Goal: Task Accomplishment & Management: Use online tool/utility

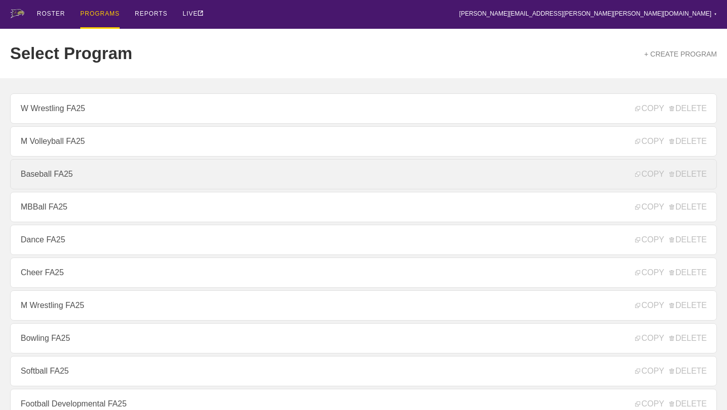
click at [81, 167] on link "Baseball FA25" at bounding box center [363, 174] width 707 height 30
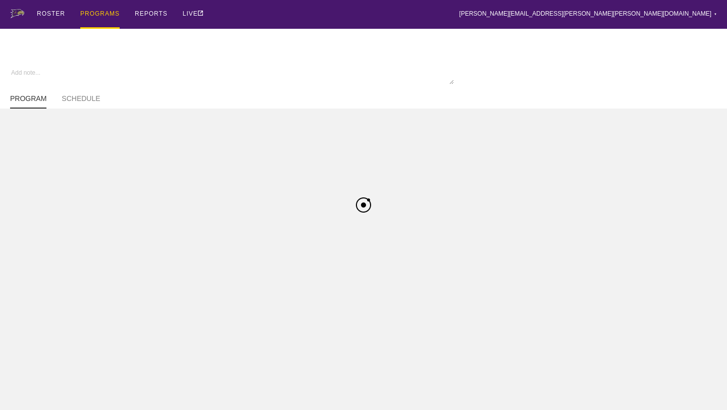
type textarea "x"
type input "Baseball FA25"
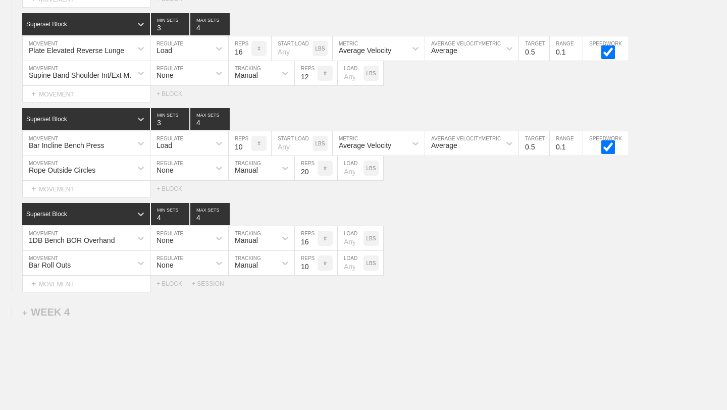
scroll to position [2378, 0]
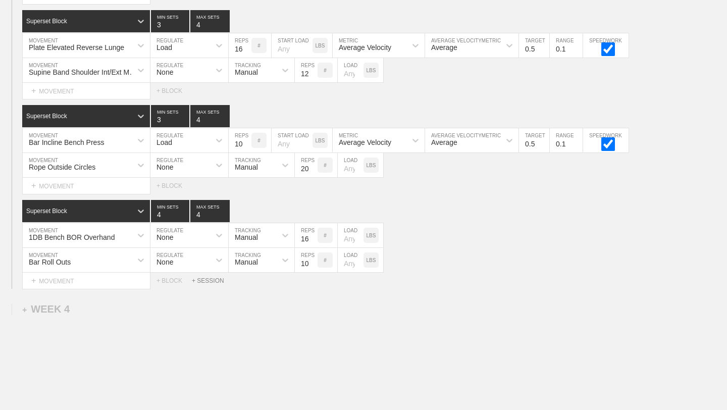
click at [201, 282] on div "+ SESSION" at bounding box center [212, 280] width 40 height 7
click at [104, 321] on div "+ BLOCK" at bounding box center [85, 315] width 127 height 16
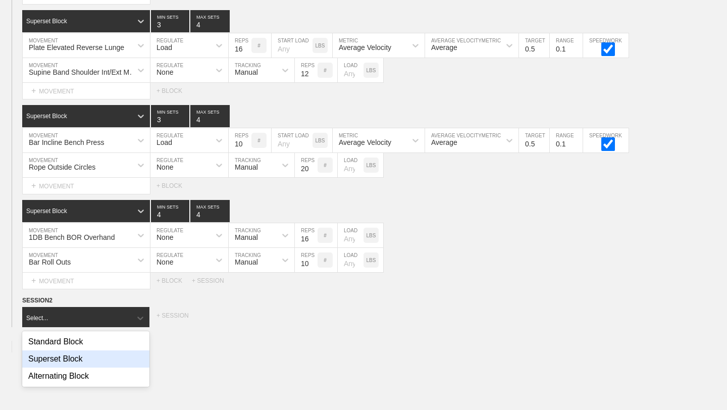
click at [99, 361] on div "Superset Block" at bounding box center [85, 358] width 127 height 17
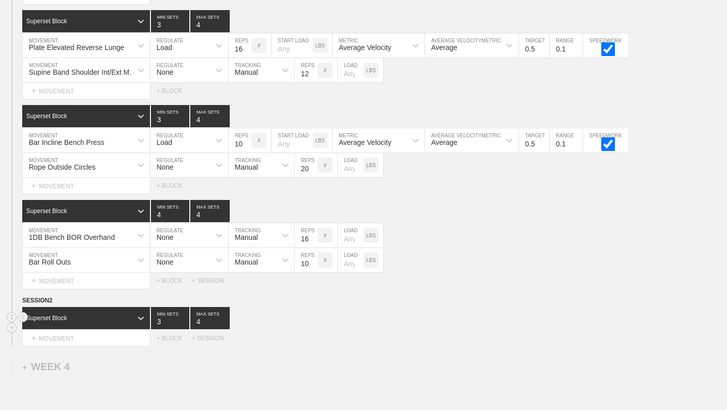
type input "4"
click at [224, 319] on input "4" at bounding box center [209, 318] width 39 height 22
click at [139, 340] on div "+ MOVEMENT" at bounding box center [86, 338] width 128 height 17
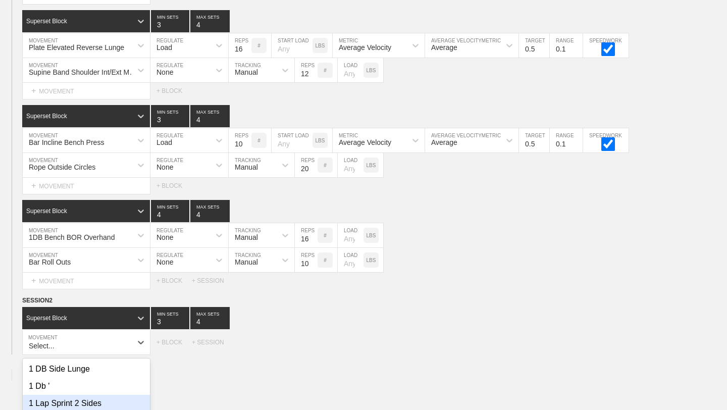
scroll to position [2482, 0]
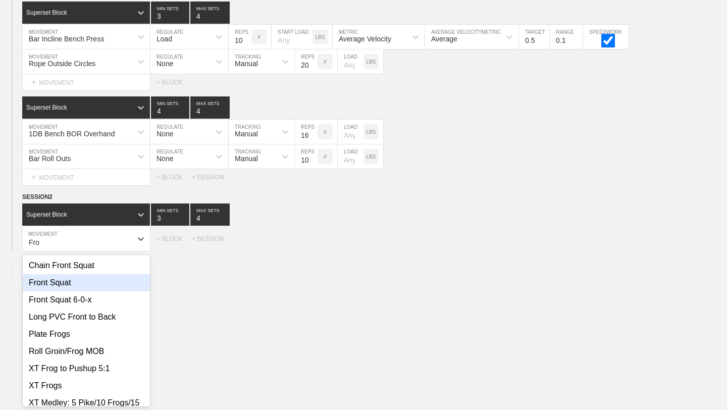
click at [71, 286] on div "Front Squat" at bounding box center [86, 282] width 127 height 17
type input "Fro"
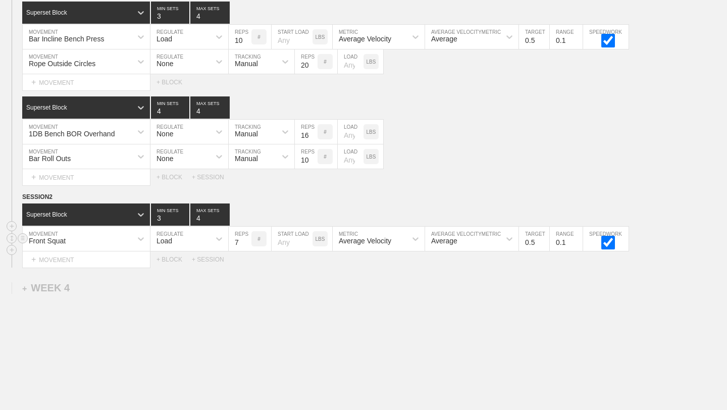
click at [245, 239] on input "7" at bounding box center [240, 239] width 23 height 24
click at [245, 239] on input "8" at bounding box center [240, 239] width 23 height 24
click at [245, 239] on input "9" at bounding box center [240, 239] width 23 height 24
type input "10"
click at [245, 239] on input "10" at bounding box center [240, 239] width 23 height 24
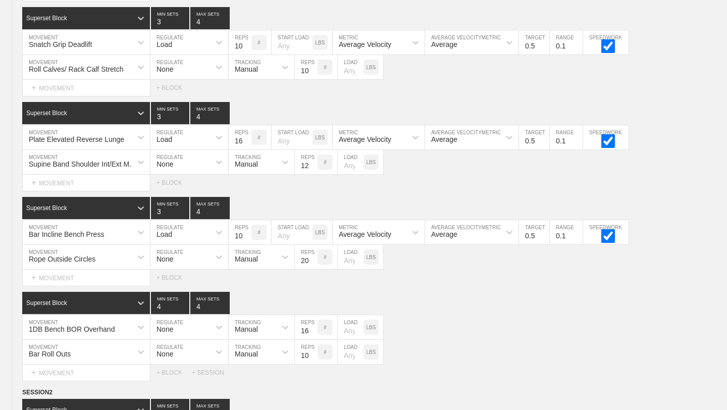
scroll to position [2517, 0]
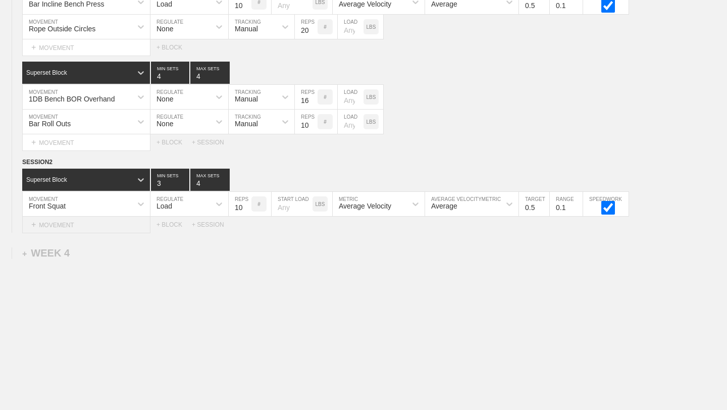
click at [95, 225] on div "+ MOVEMENT" at bounding box center [86, 225] width 128 height 17
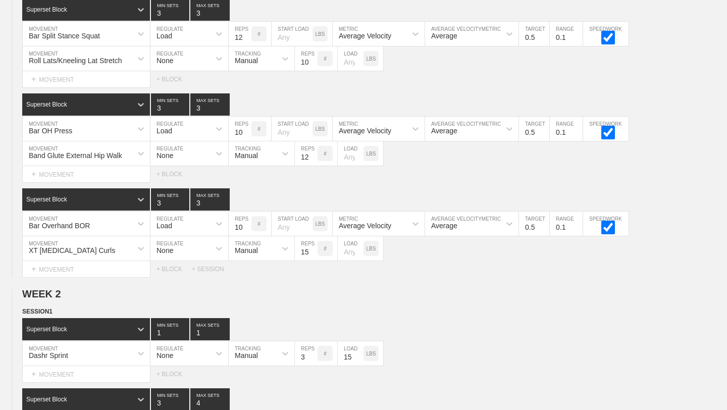
scroll to position [0, 0]
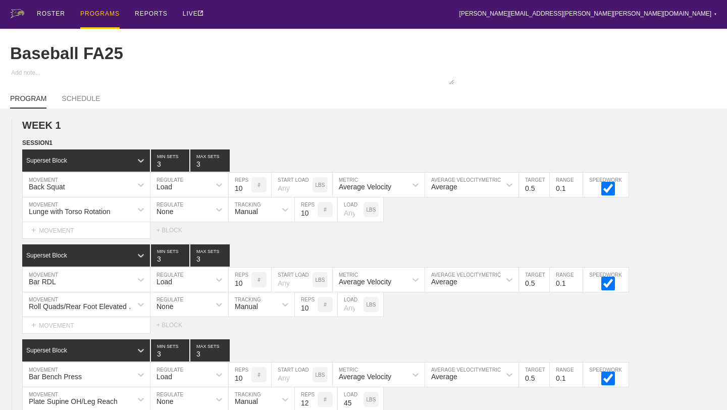
click at [106, 22] on div "PROGRAMS" at bounding box center [99, 14] width 39 height 29
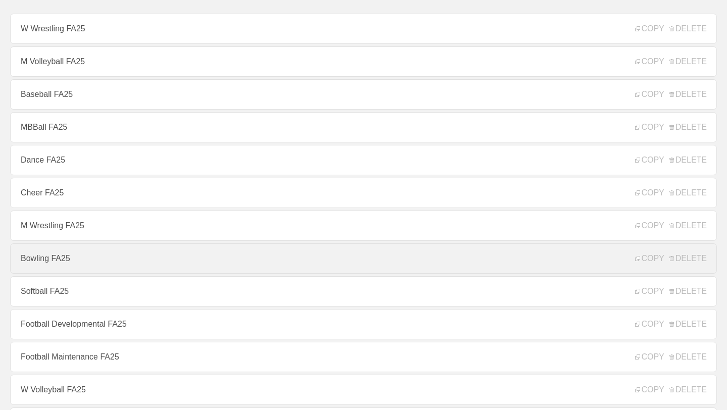
scroll to position [81, 0]
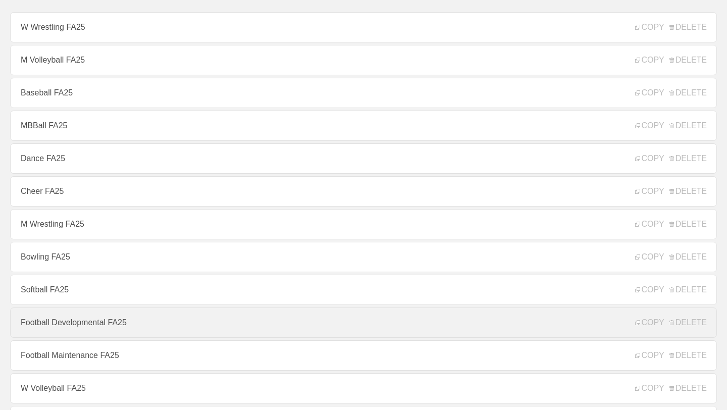
click at [72, 332] on link "Football Developmental FA25" at bounding box center [363, 322] width 707 height 30
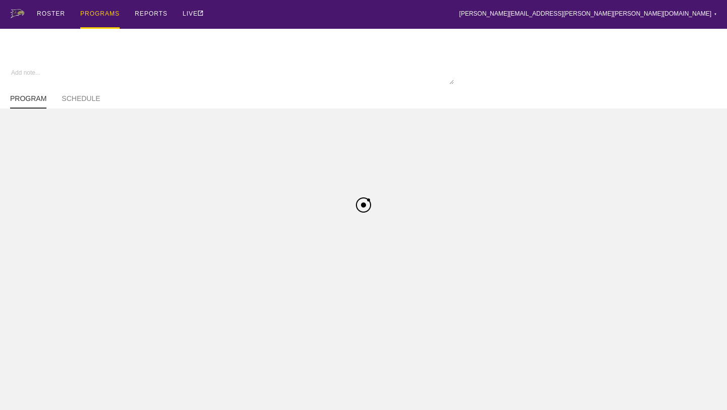
type textarea "x"
type input "Football Developmental FA25"
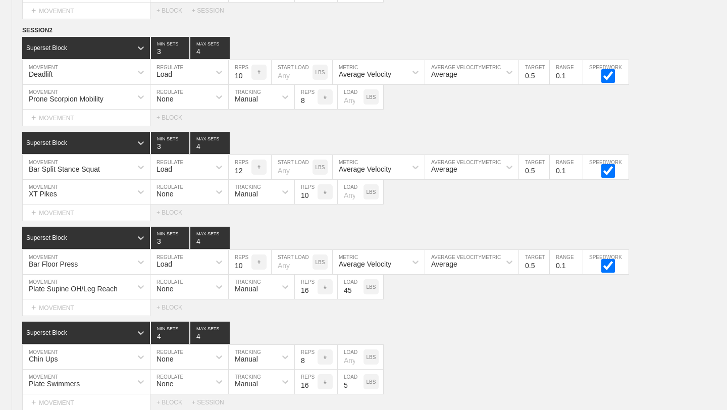
scroll to position [1299, 0]
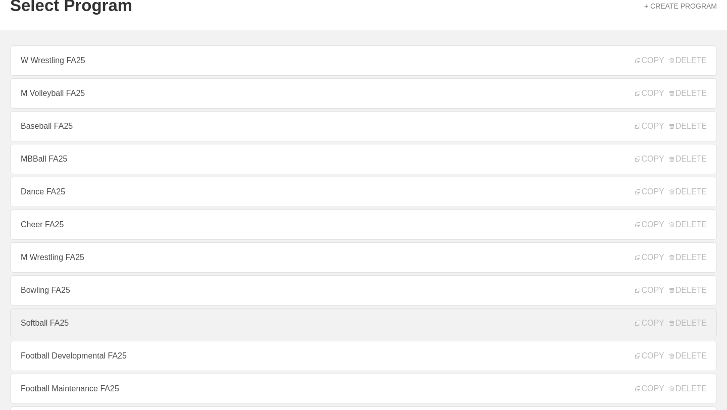
scroll to position [50, 0]
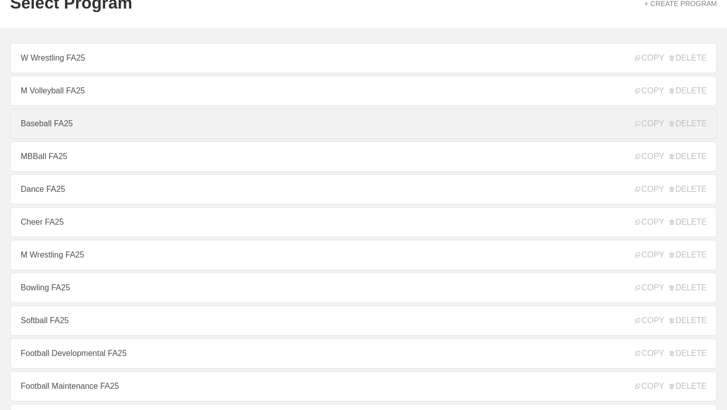
click at [101, 122] on link "Baseball FA25" at bounding box center [363, 124] width 707 height 30
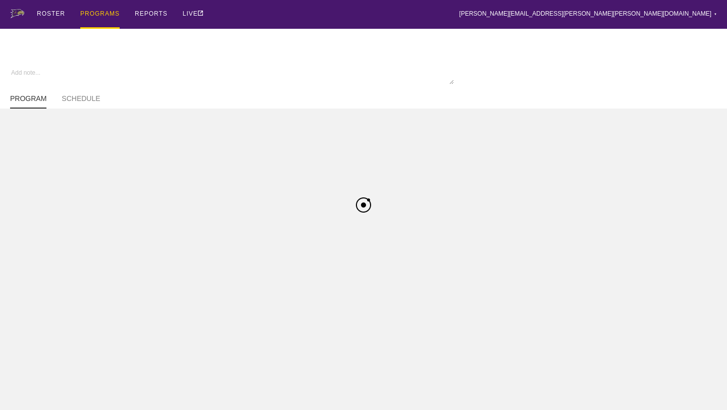
type textarea "x"
type input "Baseball FA25"
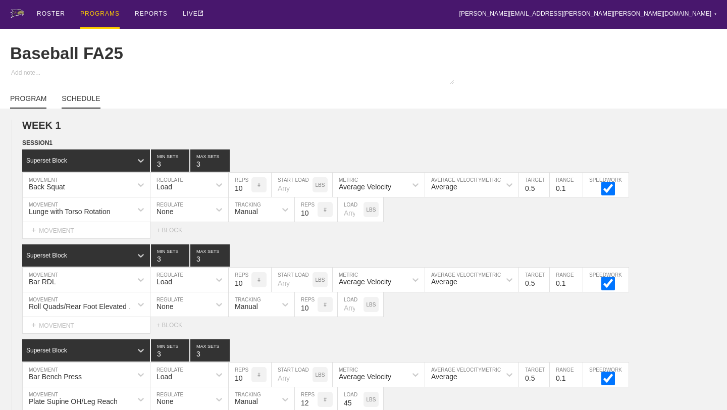
click at [83, 100] on link "SCHEDULE" at bounding box center [81, 101] width 38 height 14
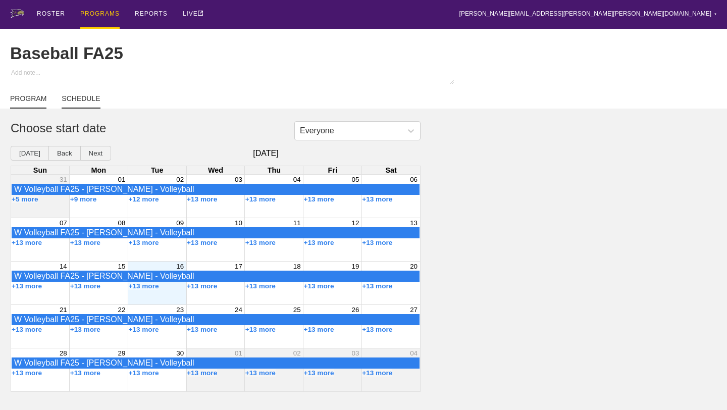
click at [44, 100] on link "PROGRAM" at bounding box center [28, 101] width 36 height 14
type textarea "x"
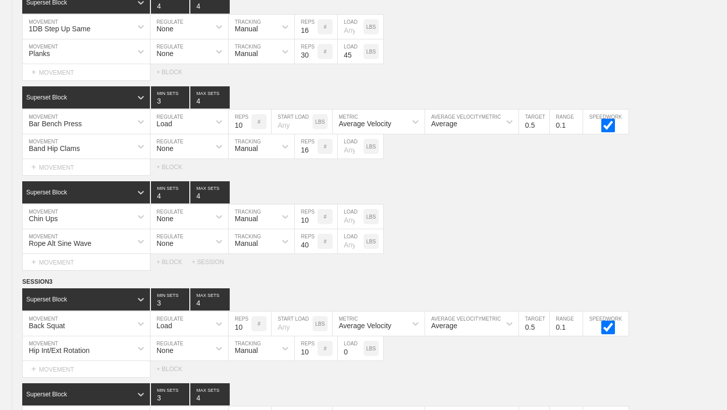
scroll to position [2517, 0]
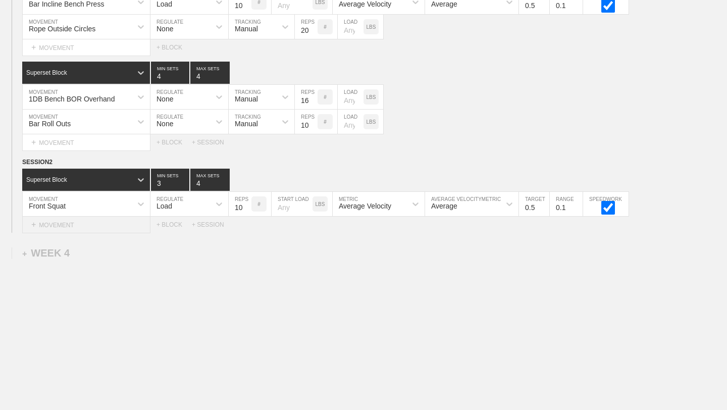
click at [113, 227] on div "+ MOVEMENT" at bounding box center [86, 225] width 128 height 17
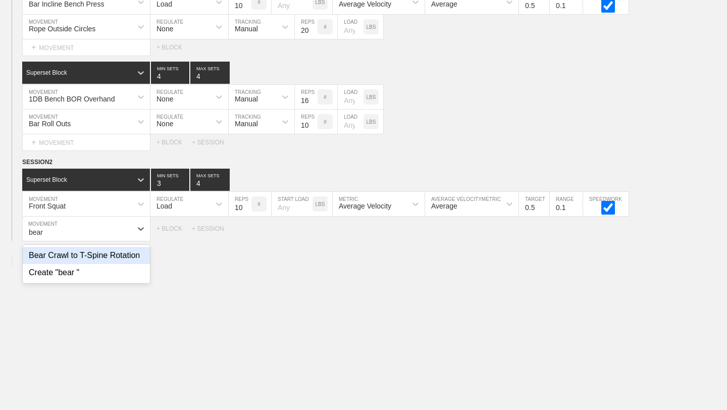
click at [109, 256] on div "Bear Crawl to T-Spine Rotation" at bounding box center [86, 255] width 127 height 17
type input "bear"
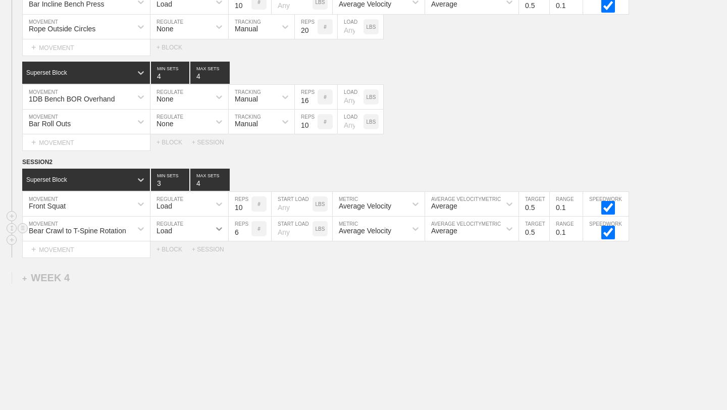
click at [218, 227] on icon at bounding box center [219, 229] width 10 height 10
click at [178, 256] on div "None" at bounding box center [189, 255] width 78 height 17
click at [286, 232] on icon at bounding box center [285, 229] width 10 height 10
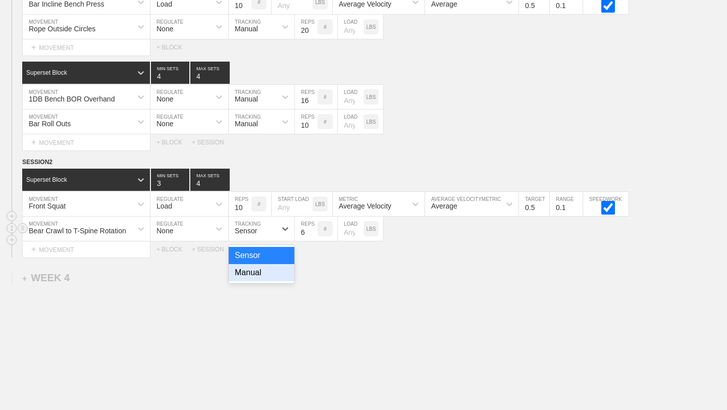
click at [271, 275] on div "Manual" at bounding box center [262, 272] width 66 height 17
click at [313, 230] on input "7" at bounding box center [306, 229] width 23 height 24
click at [313, 230] on input "8" at bounding box center [306, 229] width 23 height 24
click at [313, 230] on input "9" at bounding box center [306, 229] width 23 height 24
type input "10"
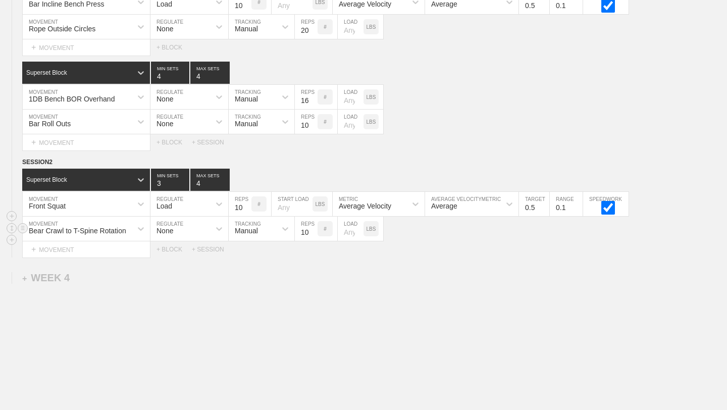
click at [313, 230] on input "10" at bounding box center [306, 229] width 23 height 24
click at [178, 248] on div "+ BLOCK" at bounding box center [173, 249] width 35 height 7
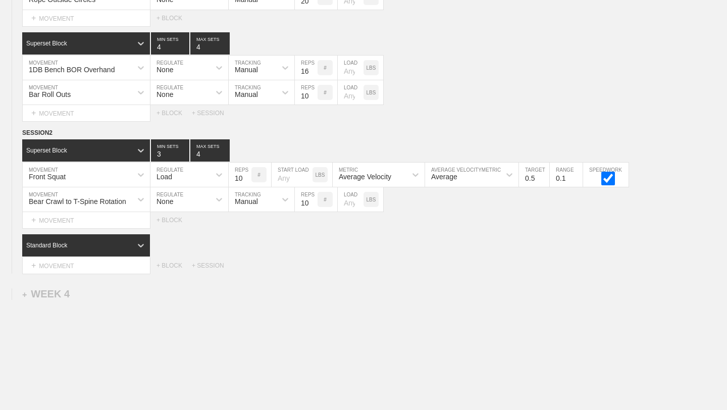
scroll to position [2587, 0]
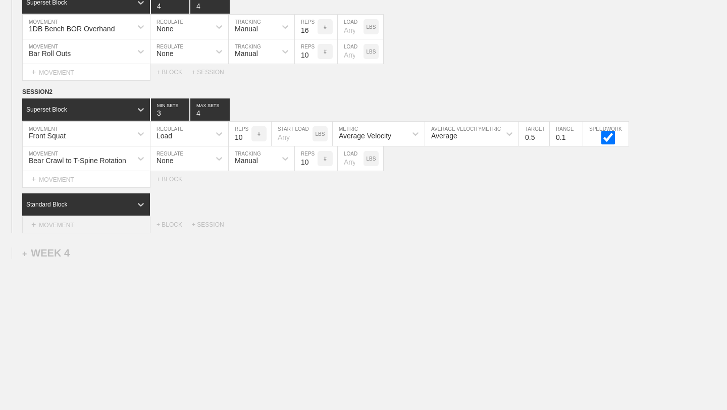
click at [82, 222] on div "+ MOVEMENT" at bounding box center [86, 225] width 128 height 17
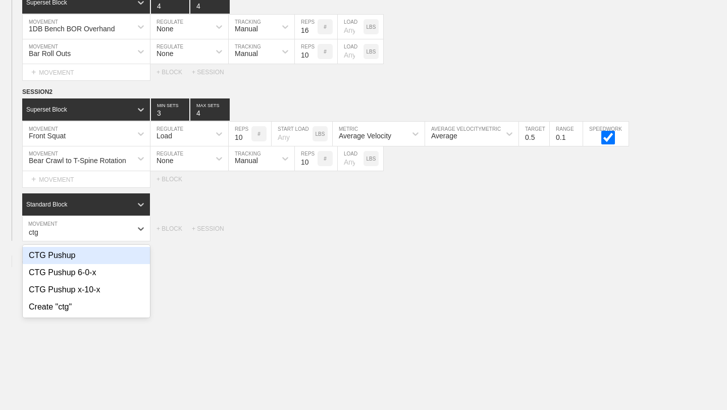
click at [96, 260] on div "CTG Pushup" at bounding box center [86, 255] width 127 height 17
type input "ctg"
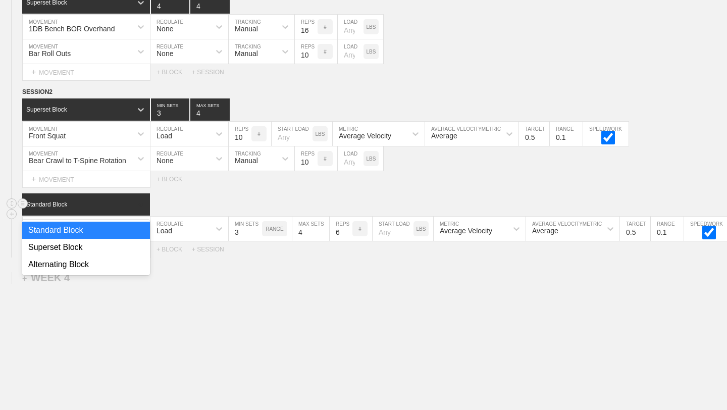
click at [138, 202] on icon at bounding box center [141, 204] width 10 height 10
click at [94, 248] on div "Superset Block" at bounding box center [86, 247] width 128 height 17
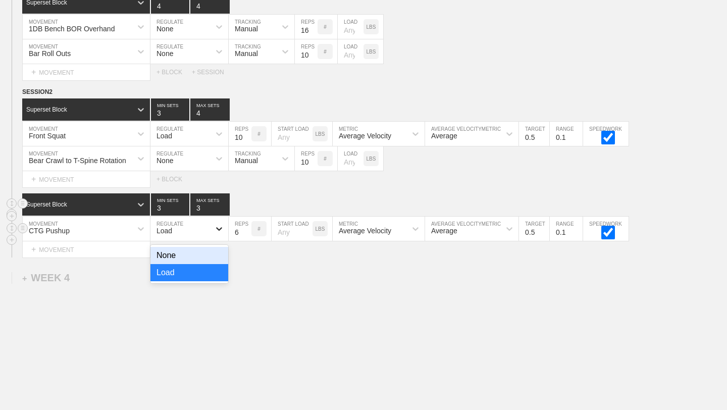
click at [220, 229] on icon at bounding box center [219, 229] width 6 height 4
click at [214, 257] on div "None" at bounding box center [189, 255] width 78 height 17
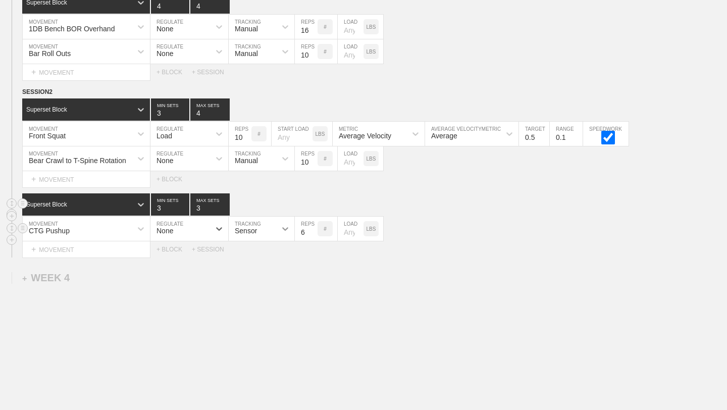
click at [289, 230] on icon at bounding box center [285, 229] width 10 height 10
click at [276, 273] on div "Manual" at bounding box center [262, 272] width 66 height 17
click at [312, 229] on input "7" at bounding box center [306, 229] width 23 height 24
type input "8"
click at [312, 229] on input "8" at bounding box center [306, 229] width 23 height 24
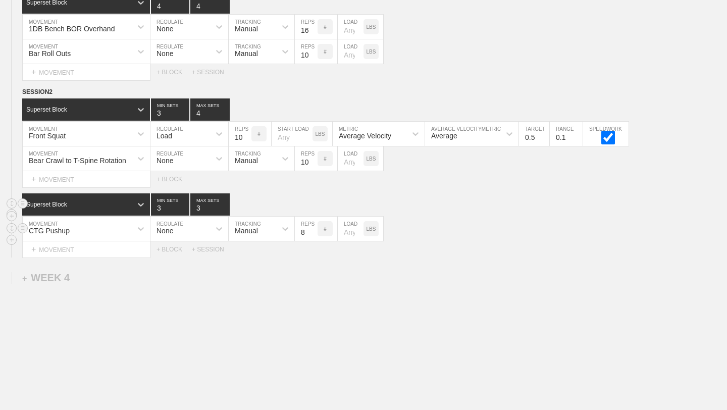
click at [348, 231] on input "number" at bounding box center [351, 229] width 26 height 24
type input "45"
click at [181, 247] on div "+ BLOCK" at bounding box center [173, 249] width 35 height 7
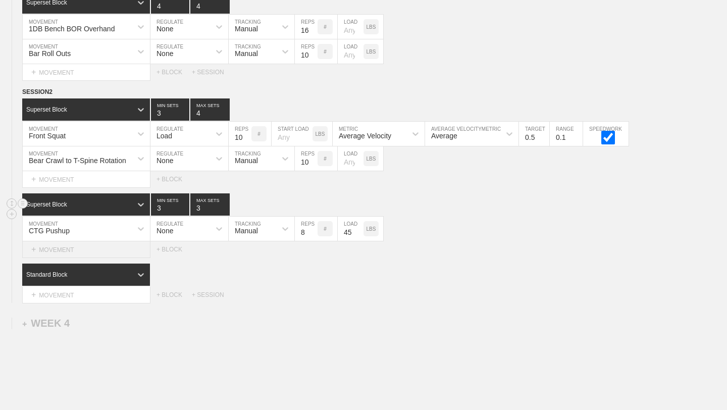
click at [118, 248] on div "+ MOVEMENT" at bounding box center [86, 249] width 128 height 17
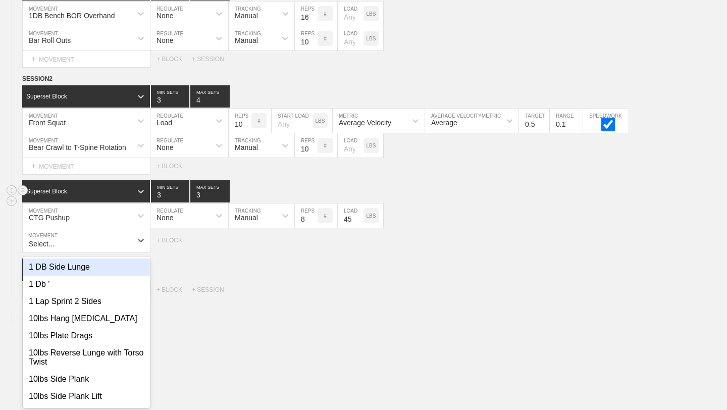
scroll to position [2602, 0]
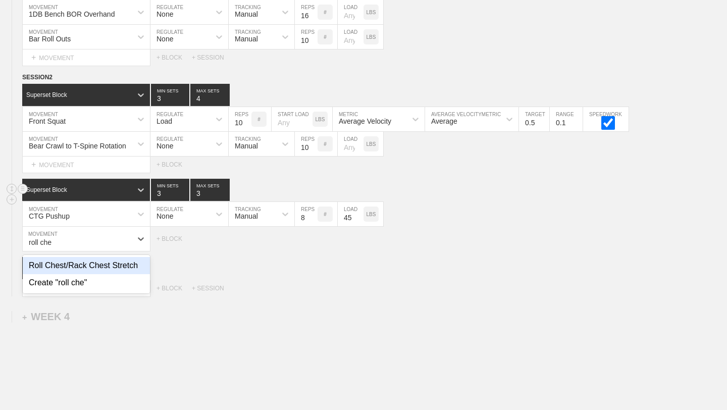
click at [103, 266] on div "Roll Chest/Rack Chest Stretch" at bounding box center [86, 265] width 127 height 17
type input "roll che"
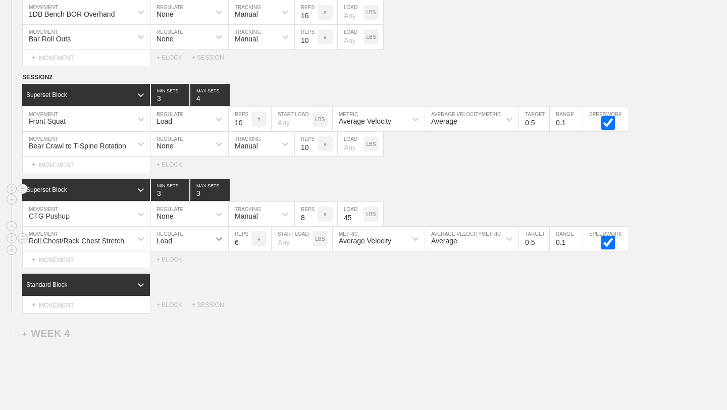
click at [221, 240] on icon at bounding box center [219, 239] width 10 height 10
click at [196, 266] on div "None" at bounding box center [189, 265] width 78 height 17
click at [287, 241] on icon at bounding box center [285, 239] width 10 height 10
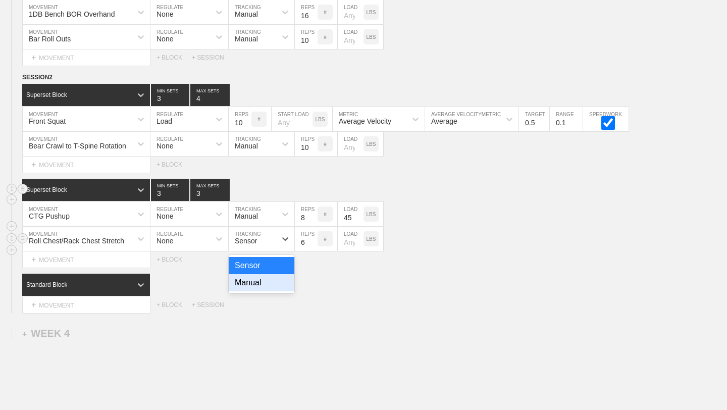
click at [270, 285] on div "Manual" at bounding box center [262, 282] width 66 height 17
click at [312, 238] on input "7" at bounding box center [306, 239] width 23 height 24
type input "8"
click at [312, 238] on input "8" at bounding box center [306, 239] width 23 height 24
click at [366, 290] on div "Standard Block" at bounding box center [374, 285] width 705 height 22
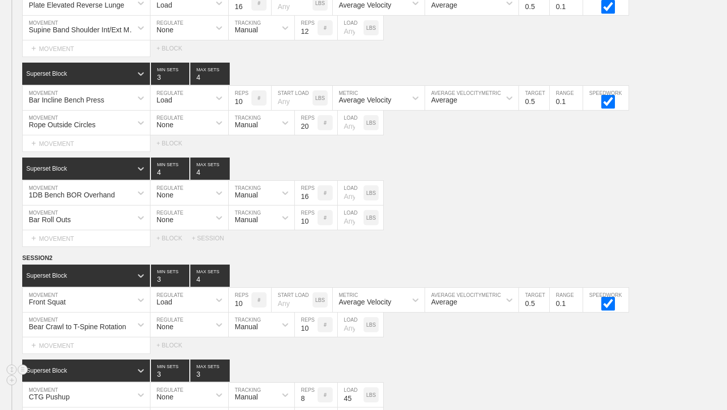
scroll to position [2682, 0]
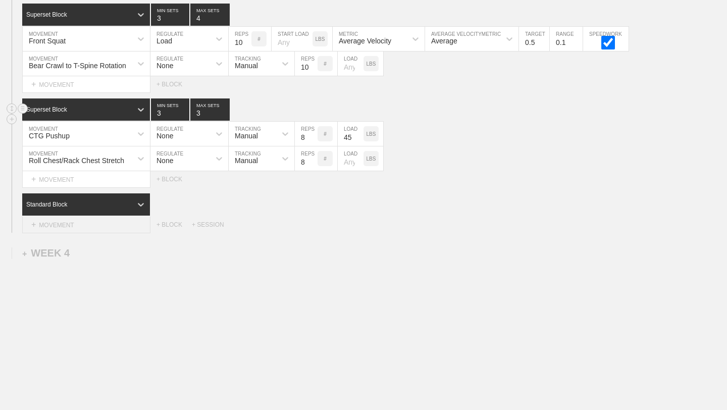
click at [119, 227] on div "+ MOVEMENT" at bounding box center [86, 225] width 128 height 17
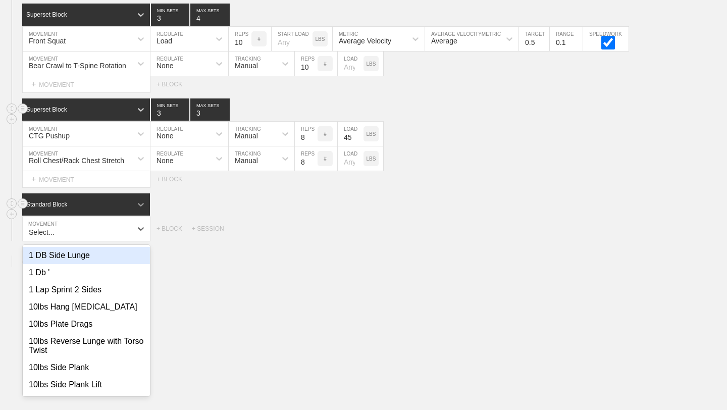
click at [143, 205] on icon at bounding box center [141, 204] width 10 height 10
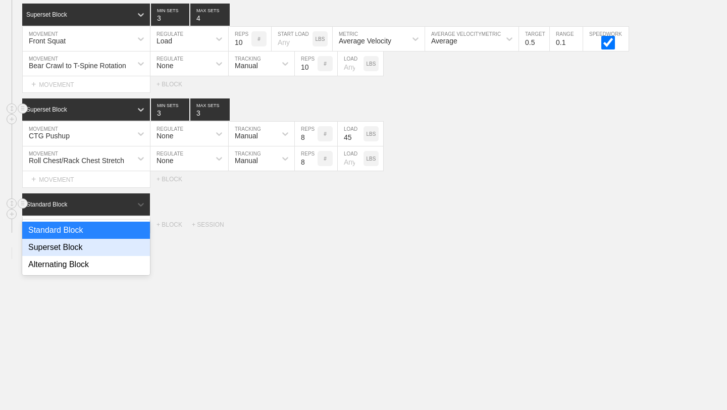
click at [97, 252] on div "Superset Block" at bounding box center [86, 247] width 128 height 17
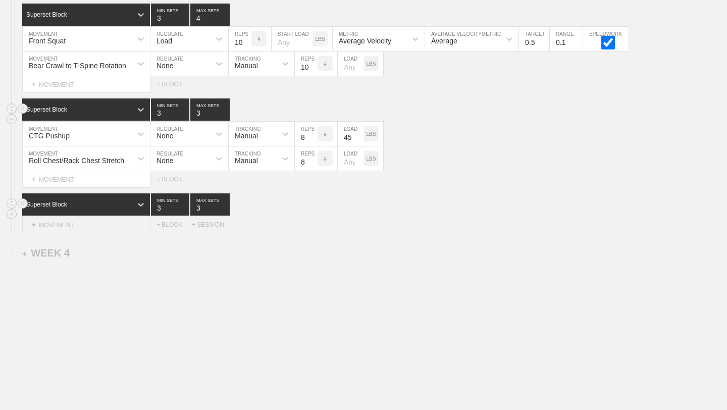
click at [98, 227] on div "+ MOVEMENT" at bounding box center [86, 225] width 128 height 17
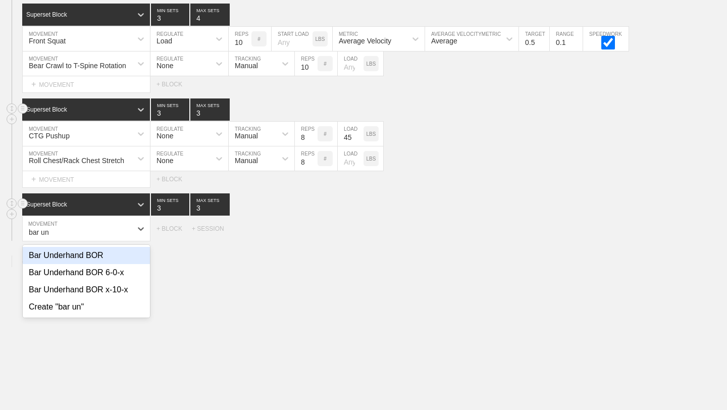
click at [91, 251] on div "Bar Underhand BOR" at bounding box center [86, 255] width 127 height 17
type input "bar un"
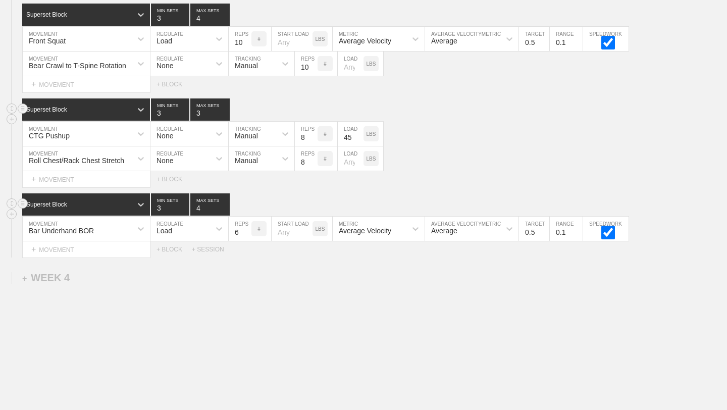
type input "4"
click at [223, 205] on input "4" at bounding box center [209, 204] width 39 height 22
click at [248, 230] on input "7" at bounding box center [240, 229] width 23 height 24
click at [248, 230] on input "8" at bounding box center [240, 229] width 23 height 24
click at [248, 230] on input "9" at bounding box center [240, 229] width 23 height 24
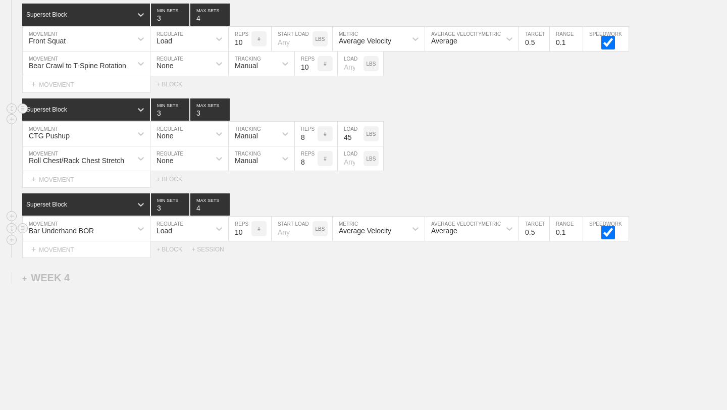
type input "10"
click at [248, 230] on input "10" at bounding box center [240, 229] width 23 height 24
click at [38, 251] on div "+ MOVEMENT" at bounding box center [86, 249] width 128 height 17
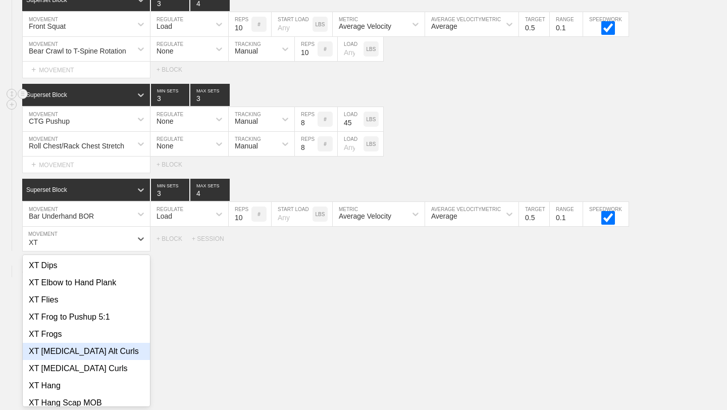
scroll to position [369, 0]
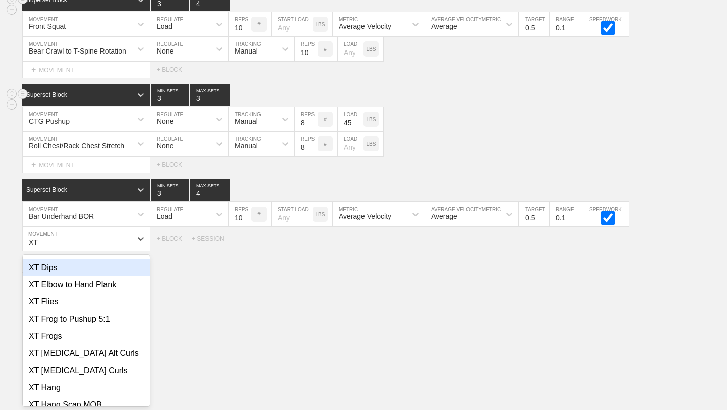
type input "XT"
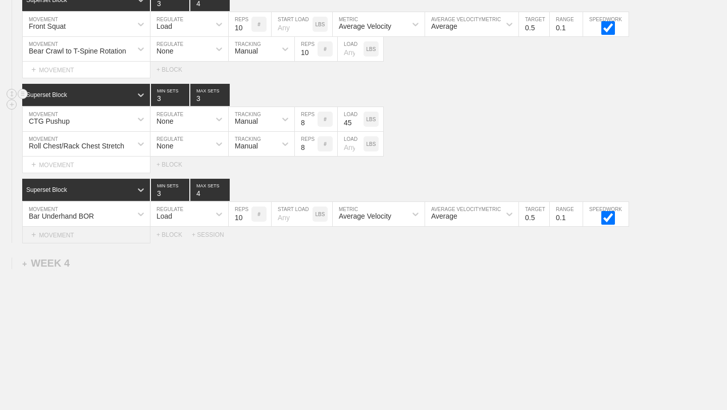
click at [110, 230] on div "+ MOVEMENT" at bounding box center [86, 235] width 128 height 17
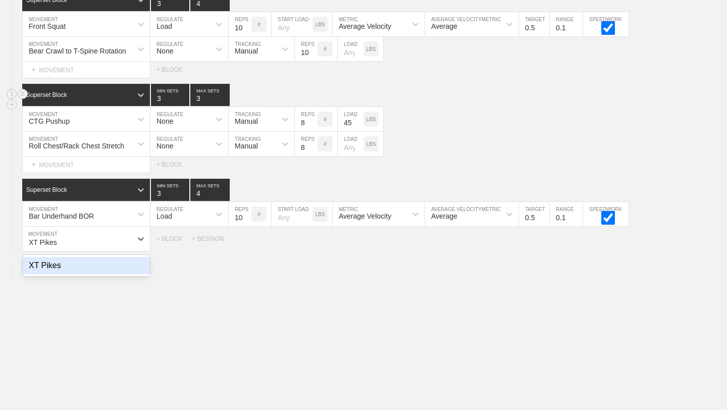
click at [112, 268] on div "XT Pikes" at bounding box center [86, 265] width 127 height 17
type input "XT Pikes"
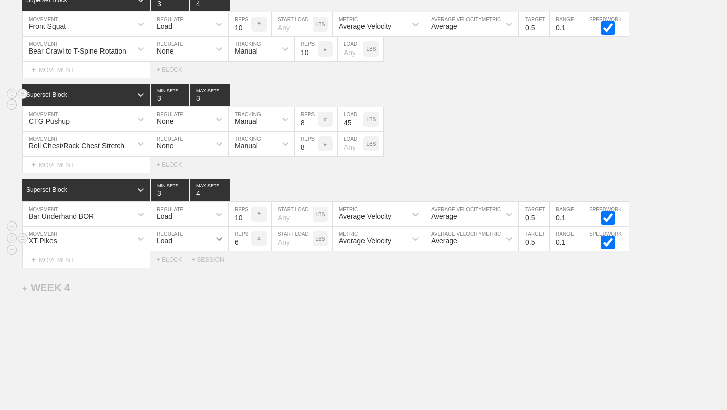
click at [219, 238] on icon at bounding box center [219, 239] width 10 height 10
click at [186, 268] on div "None" at bounding box center [189, 265] width 78 height 17
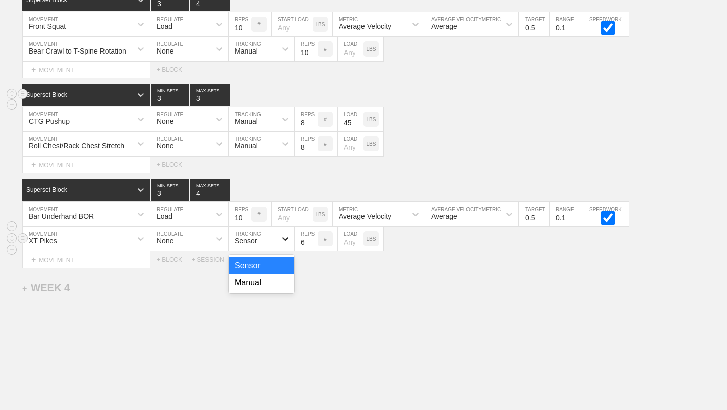
click at [282, 237] on icon at bounding box center [285, 239] width 10 height 10
click at [251, 290] on div "Manual" at bounding box center [262, 282] width 66 height 17
click at [313, 240] on input "7" at bounding box center [306, 239] width 23 height 24
click at [313, 240] on input "8" at bounding box center [306, 239] width 23 height 24
click at [313, 240] on input "9" at bounding box center [306, 239] width 23 height 24
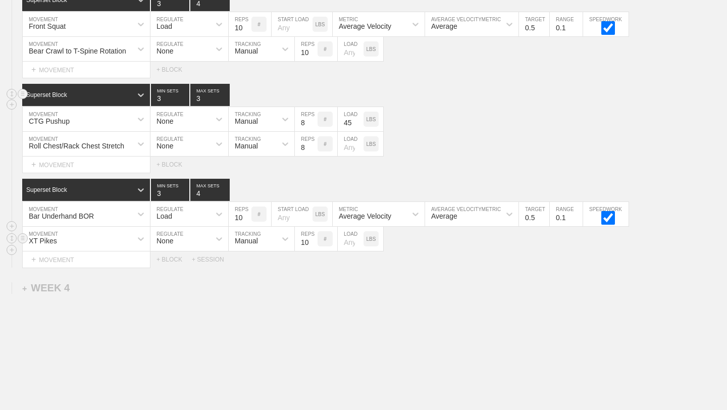
type input "10"
click at [313, 240] on input "10" at bounding box center [306, 239] width 23 height 24
click at [174, 260] on div "+ BLOCK" at bounding box center [173, 259] width 35 height 7
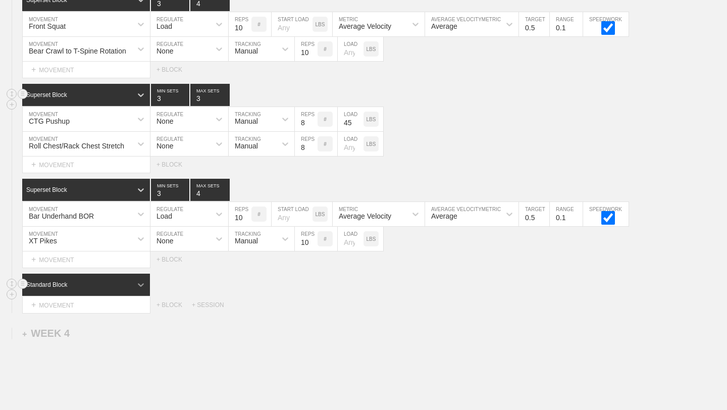
click at [136, 286] on icon at bounding box center [141, 285] width 10 height 10
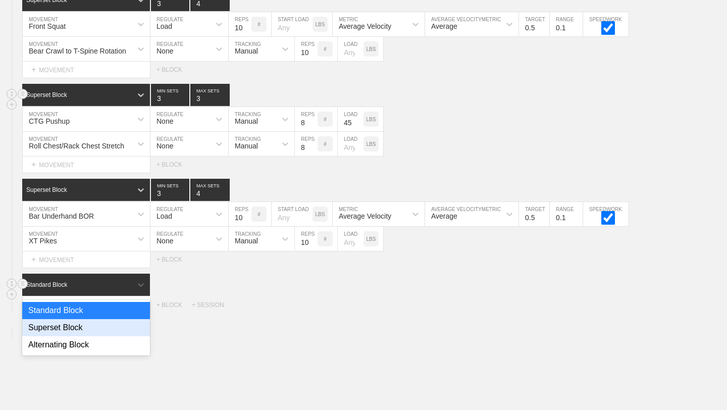
click at [96, 328] on div "Superset Block" at bounding box center [86, 327] width 128 height 17
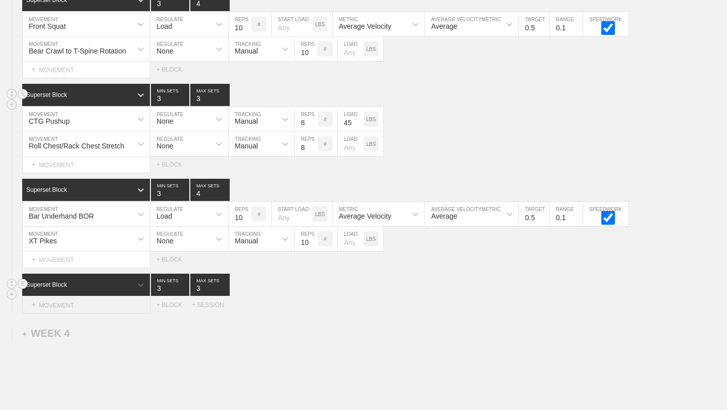
click at [139, 303] on div "+ MOVEMENT" at bounding box center [86, 305] width 128 height 17
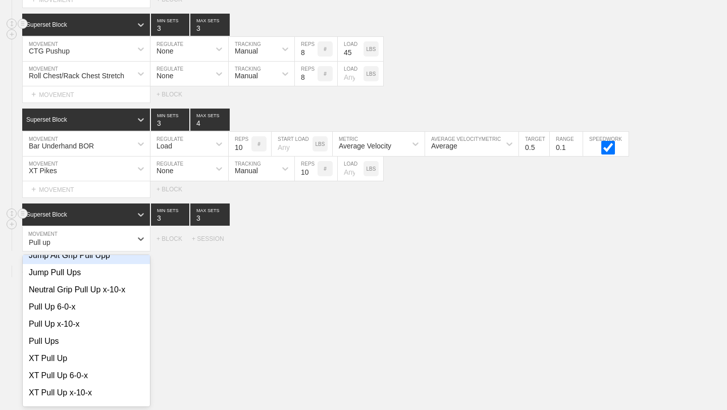
scroll to position [116, 0]
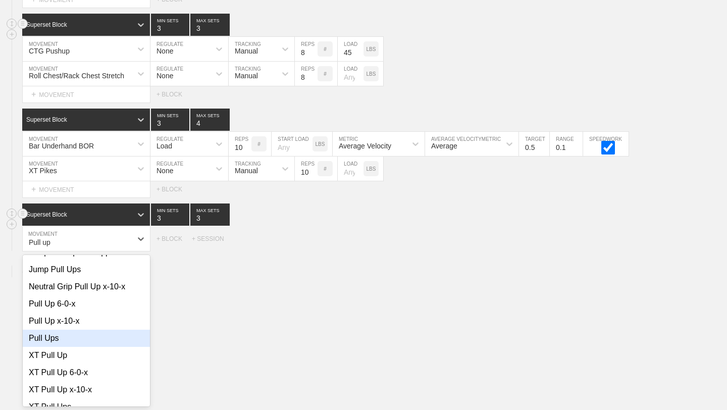
click at [66, 343] on div "Pull Ups" at bounding box center [86, 338] width 127 height 17
type input "Pull up"
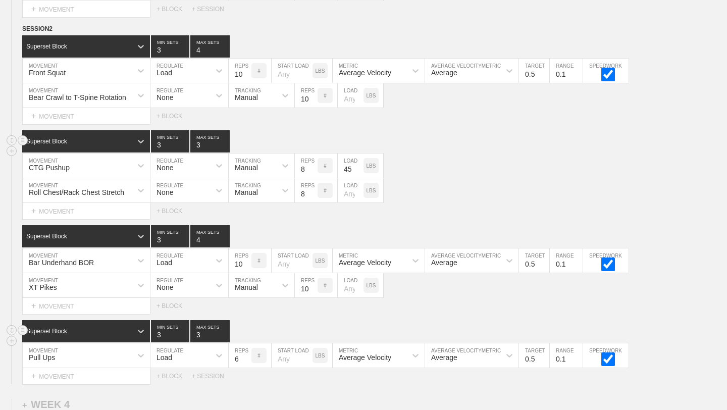
scroll to position [2643, 0]
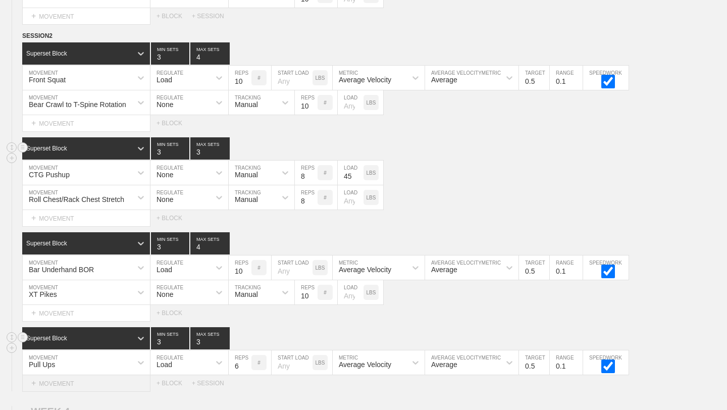
click at [93, 381] on div "+ MOVEMENT" at bounding box center [86, 383] width 128 height 17
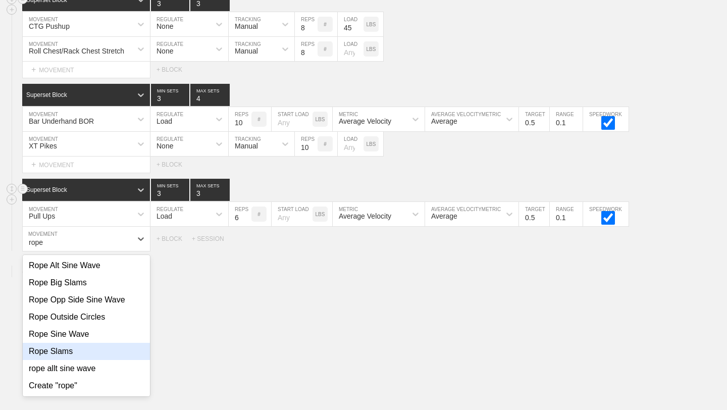
click at [70, 349] on div "Rope Slams" at bounding box center [86, 351] width 127 height 17
type input "rope"
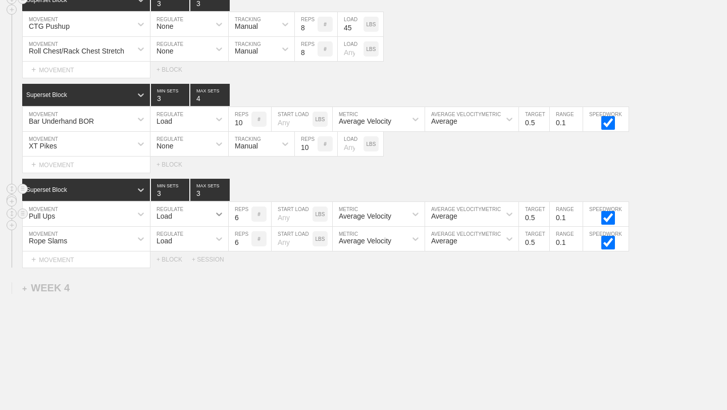
click at [220, 210] on icon at bounding box center [219, 214] width 10 height 10
click at [189, 240] on div "None" at bounding box center [189, 240] width 78 height 17
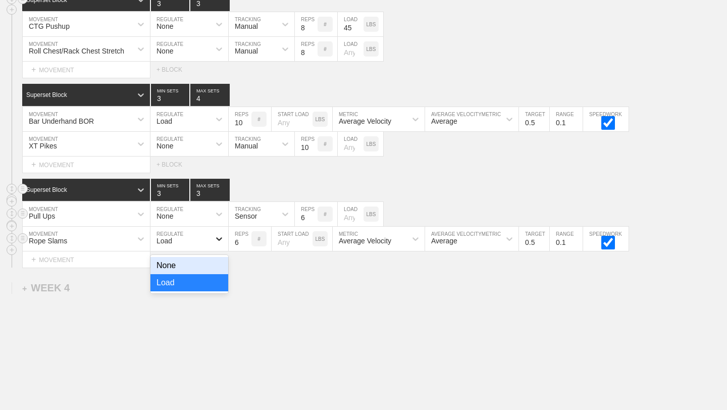
click at [218, 241] on icon at bounding box center [219, 239] width 10 height 10
click at [207, 261] on div "None" at bounding box center [189, 265] width 78 height 17
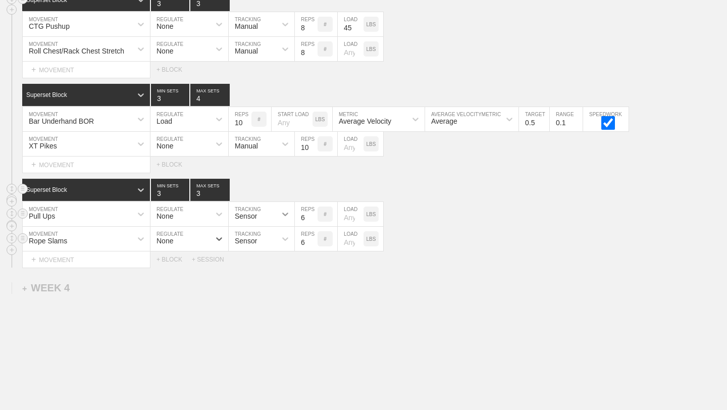
click at [286, 212] on icon at bounding box center [285, 214] width 10 height 10
click at [269, 254] on div "Manual" at bounding box center [262, 257] width 66 height 17
click at [281, 237] on icon at bounding box center [285, 239] width 10 height 10
click at [270, 284] on div "Manual" at bounding box center [262, 282] width 66 height 17
click at [314, 239] on input "7" at bounding box center [306, 239] width 23 height 24
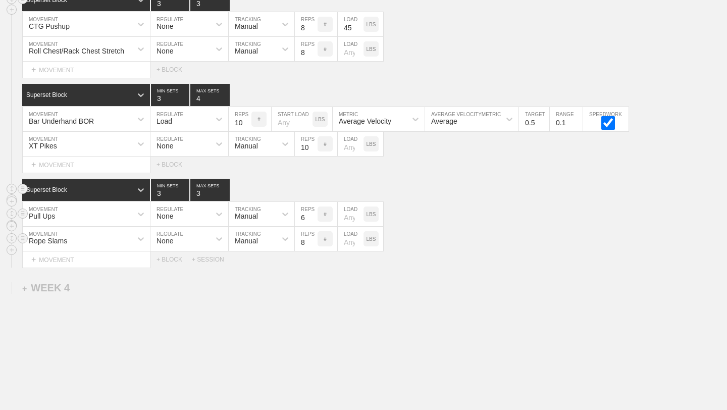
click at [314, 239] on input "8" at bounding box center [306, 239] width 23 height 24
click at [314, 239] on input "9" at bounding box center [306, 239] width 23 height 24
click at [314, 239] on input "10" at bounding box center [306, 239] width 23 height 24
click at [314, 239] on input "11" at bounding box center [306, 239] width 23 height 24
click at [314, 239] on input "12" at bounding box center [306, 239] width 23 height 24
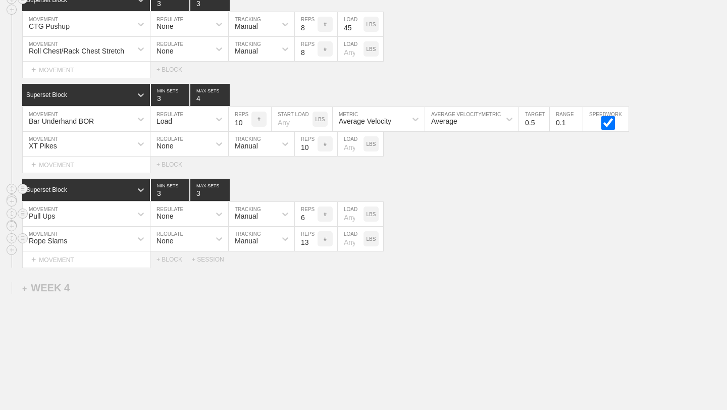
click at [314, 239] on input "13" at bounding box center [306, 239] width 23 height 24
click at [314, 239] on input "14" at bounding box center [306, 239] width 23 height 24
click at [314, 239] on input "15" at bounding box center [306, 239] width 23 height 24
click at [314, 239] on input "16" at bounding box center [306, 239] width 23 height 24
click at [314, 239] on input "17" at bounding box center [306, 239] width 23 height 24
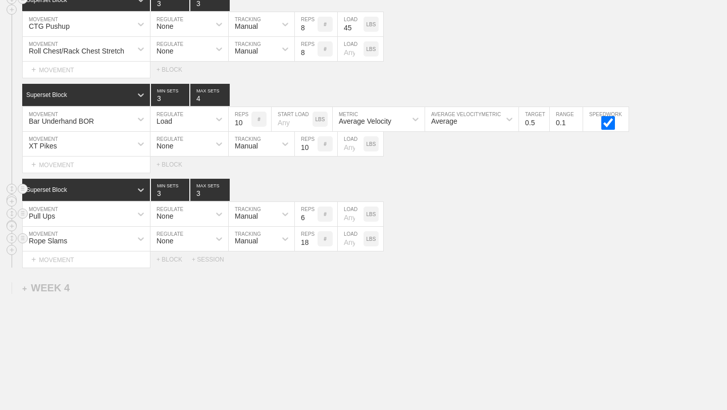
click at [314, 239] on input "18" at bounding box center [306, 239] width 23 height 24
click at [314, 239] on input "19" at bounding box center [306, 239] width 23 height 24
type input "20"
click at [314, 239] on input "20" at bounding box center [306, 239] width 23 height 24
click at [309, 211] on input "6" at bounding box center [306, 214] width 23 height 24
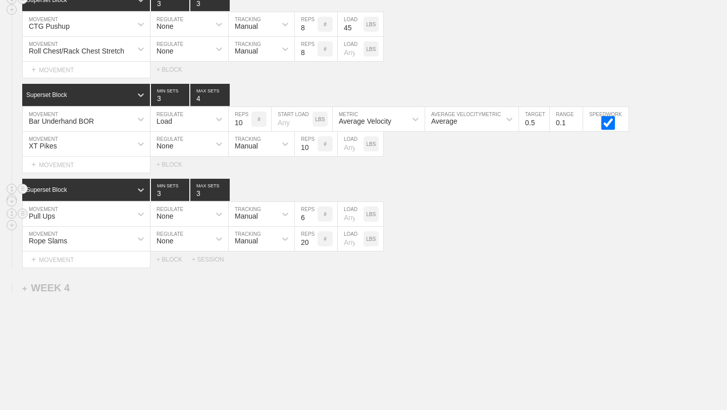
click at [311, 212] on input "6" at bounding box center [306, 214] width 23 height 24
click at [312, 215] on input "7" at bounding box center [306, 214] width 23 height 24
click at [312, 215] on input "8" at bounding box center [306, 214] width 23 height 24
click at [312, 215] on input "9" at bounding box center [306, 214] width 23 height 24
type input "10"
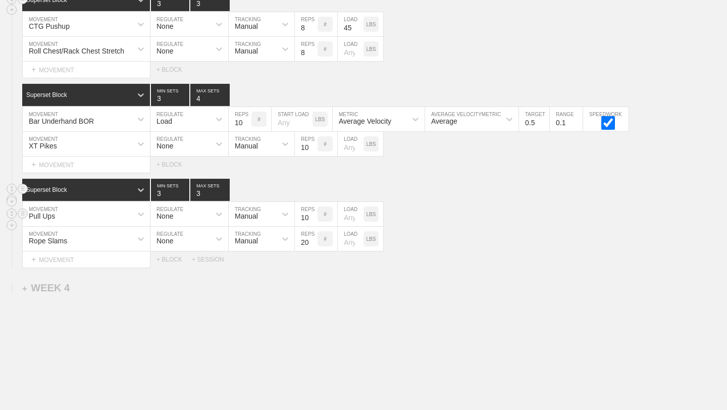
click at [312, 215] on input "10" at bounding box center [306, 214] width 23 height 24
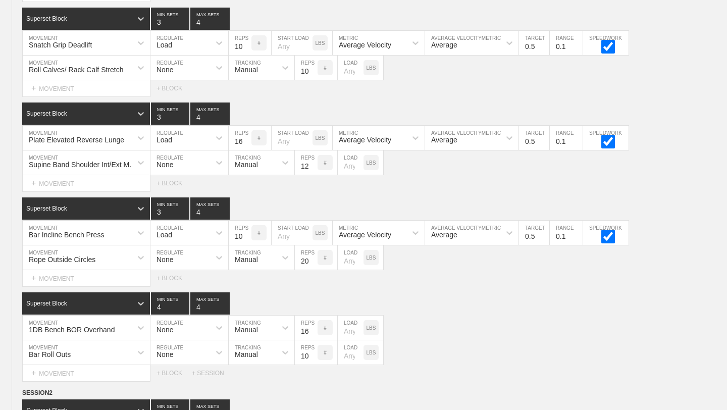
scroll to position [2826, 0]
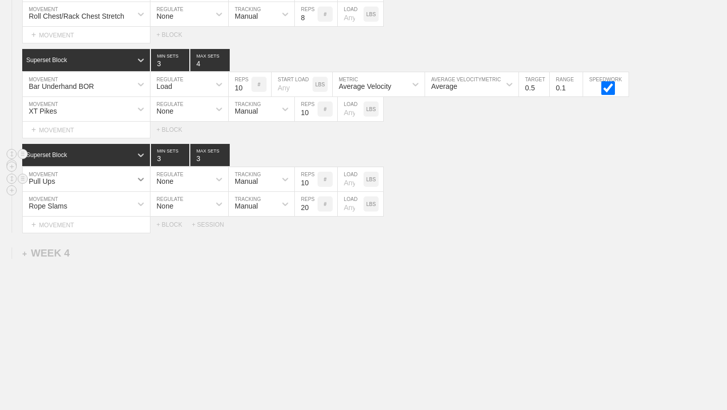
click at [135, 180] on div at bounding box center [141, 179] width 18 height 18
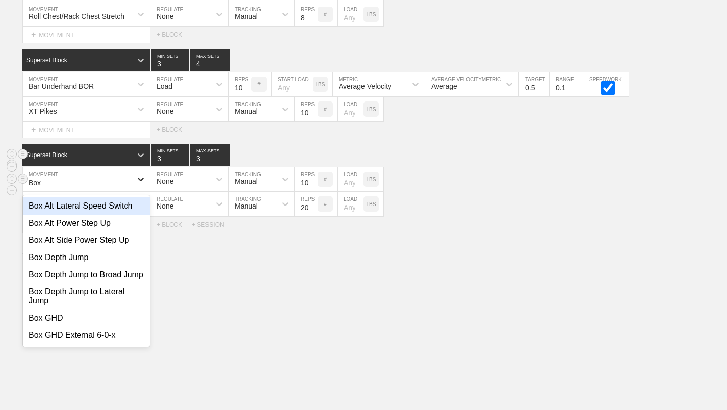
type input "Box"
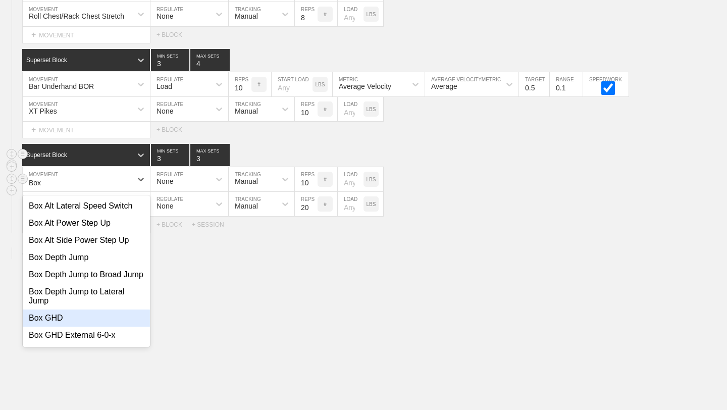
click at [91, 318] on div "Box GHD" at bounding box center [86, 317] width 127 height 17
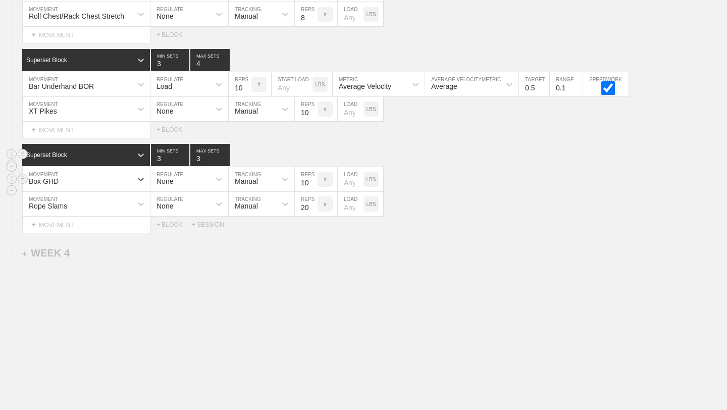
click at [346, 181] on input "number" at bounding box center [351, 179] width 26 height 24
type input "25"
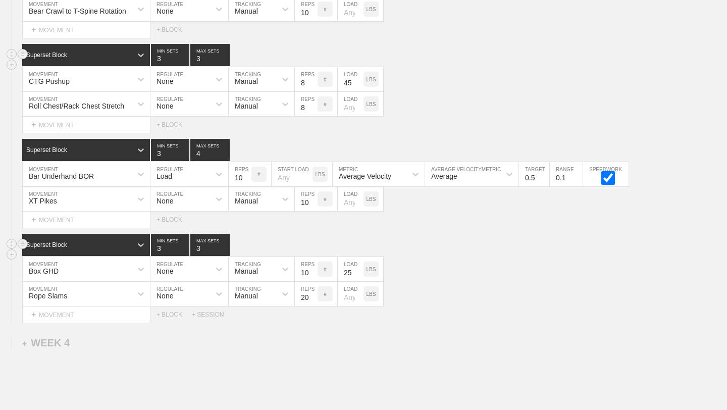
scroll to position [2730, 0]
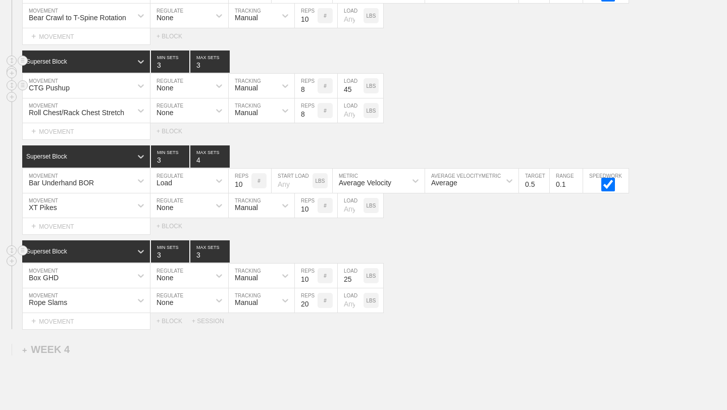
click at [117, 85] on div "CTG Pushup" at bounding box center [77, 85] width 109 height 17
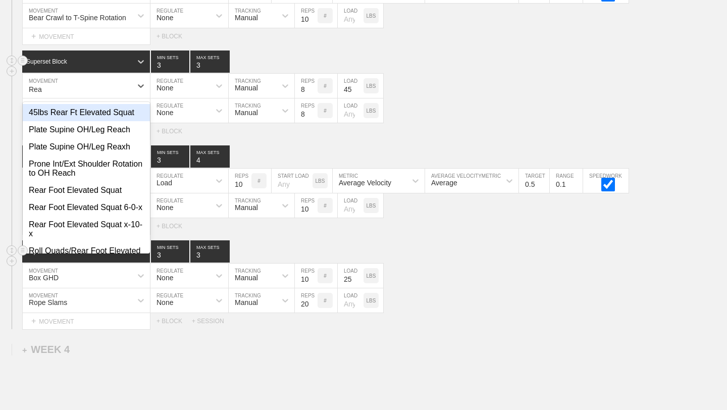
type input "Rea"
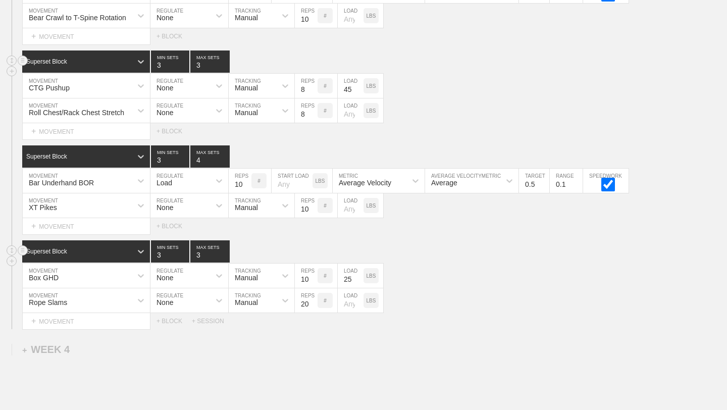
click at [425, 134] on div "Select... MOVEMENT + MOVEMENT + BLOCK" at bounding box center [363, 131] width 727 height 16
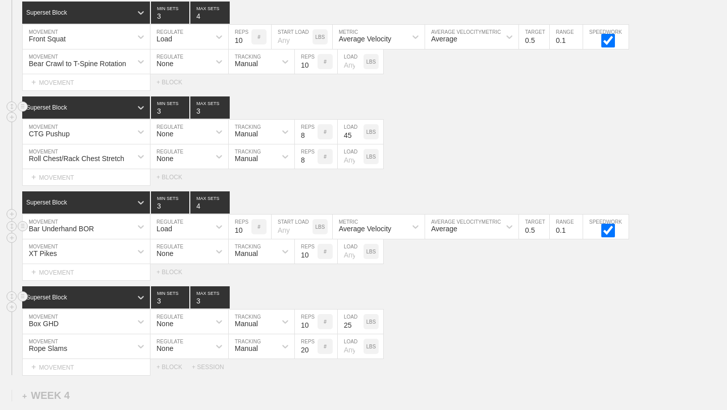
scroll to position [2682, 0]
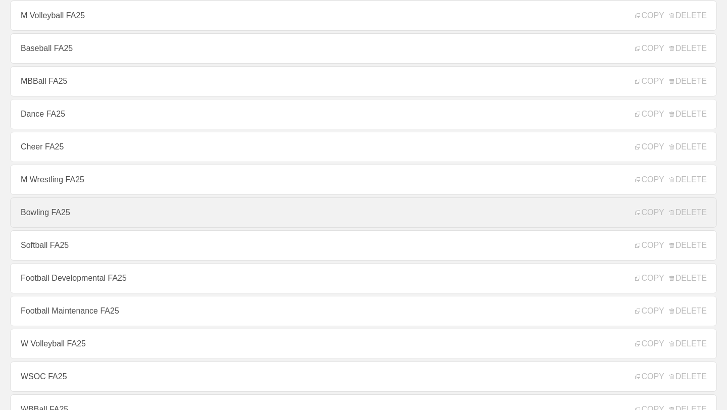
scroll to position [127, 0]
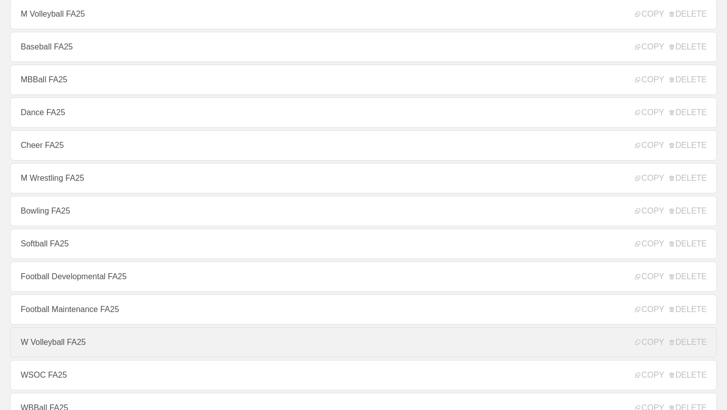
click at [96, 338] on link "W Volleyball FA25" at bounding box center [363, 342] width 707 height 30
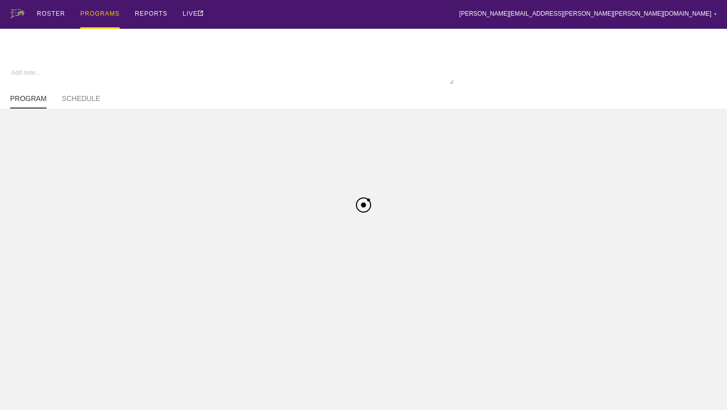
type textarea "x"
type input "W Volleyball FA25"
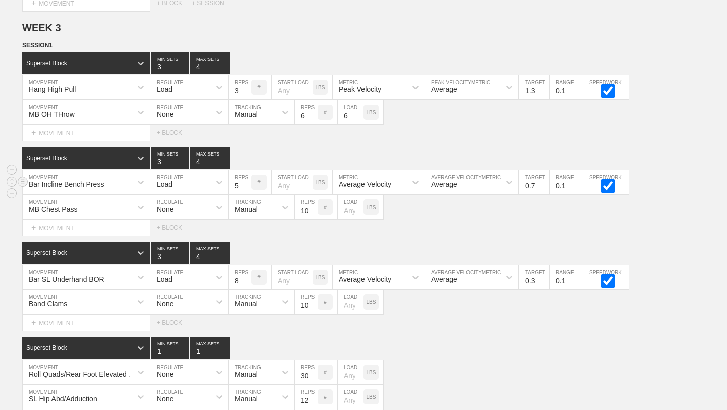
scroll to position [1709, 0]
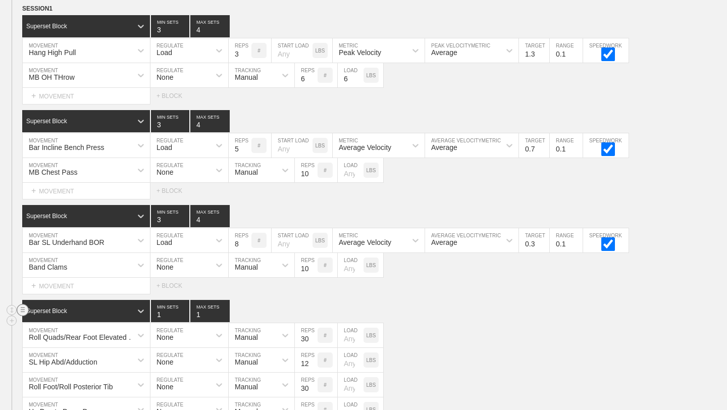
click at [23, 308] on circle at bounding box center [23, 310] width 12 height 12
click at [276, 301] on div "Superset Block 1 MIN SETS 1 MAX SETS" at bounding box center [374, 311] width 705 height 22
click at [23, 310] on circle at bounding box center [23, 310] width 12 height 12
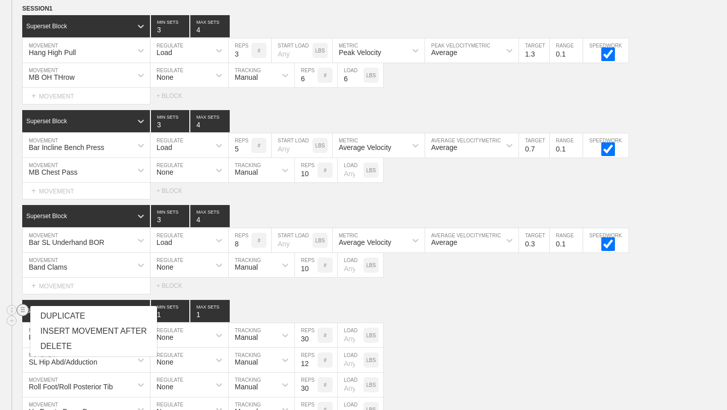
click at [21, 307] on circle at bounding box center [23, 310] width 12 height 12
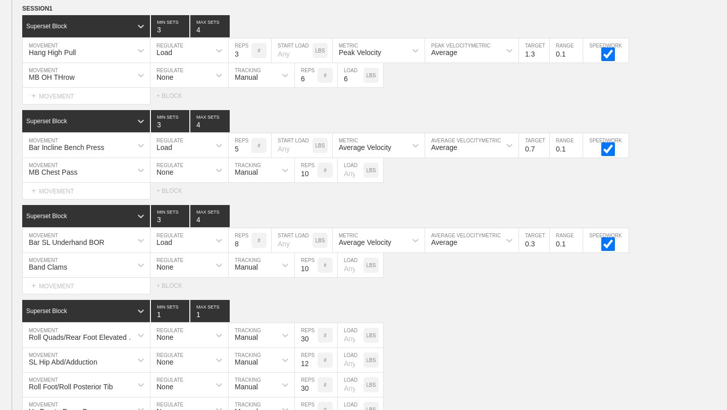
click at [286, 297] on div "SESSION 1 Superset Block 3 MIN SETS 4 MAX SETS DUPLICATE INSERT MOVEMENT AFTER …" at bounding box center [363, 258] width 727 height 509
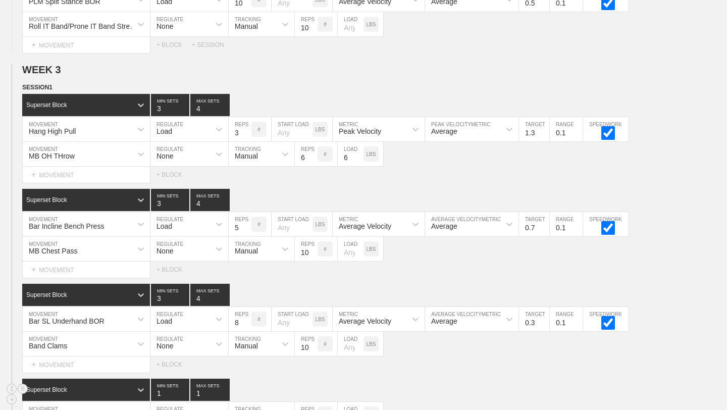
scroll to position [1627, 0]
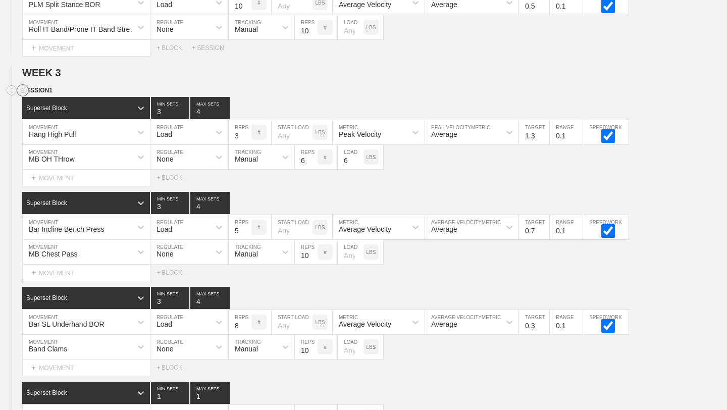
click at [27, 89] on circle at bounding box center [23, 91] width 12 height 12
click at [49, 97] on div "DUPLICATE" at bounding box center [70, 101] width 81 height 15
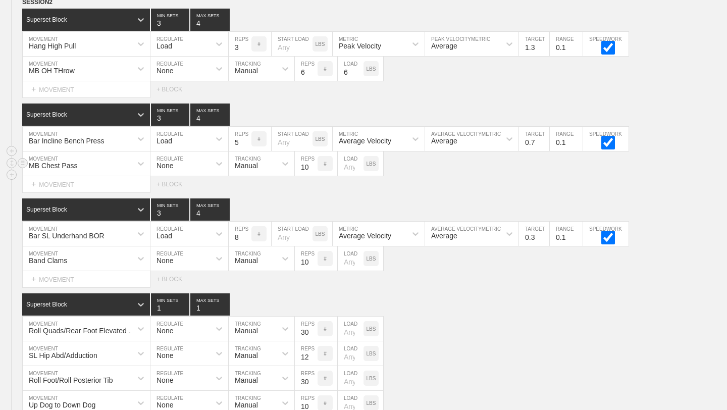
scroll to position [6585, 0]
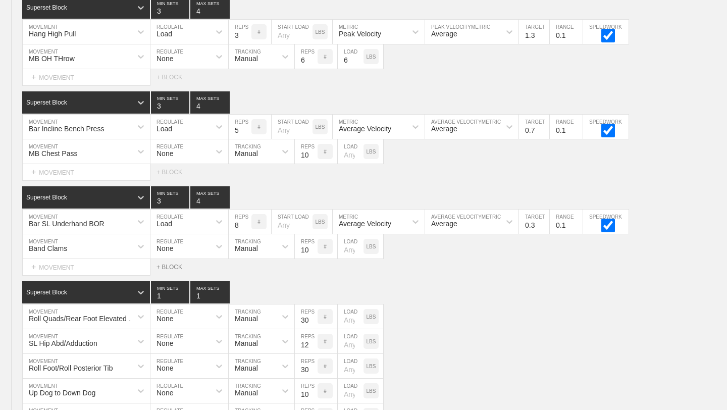
click at [163, 267] on div "+ BLOCK" at bounding box center [173, 266] width 35 height 7
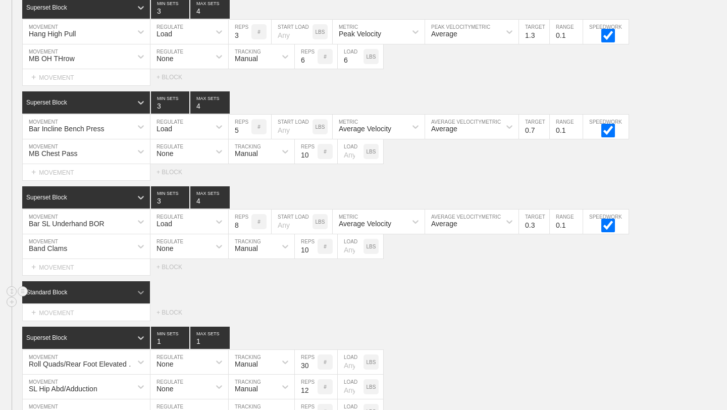
click at [137, 292] on icon at bounding box center [141, 292] width 10 height 10
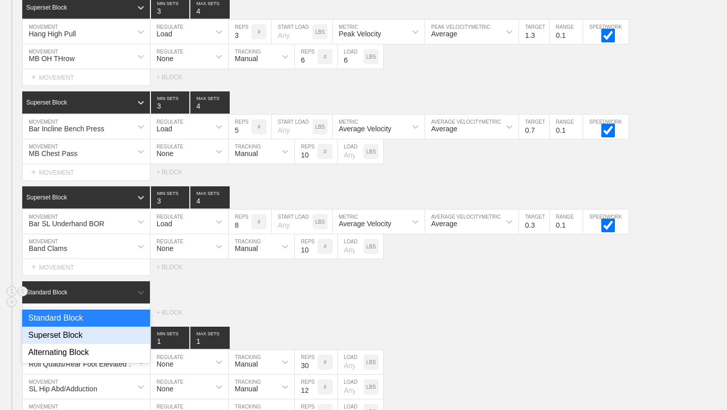
click at [112, 332] on div "Superset Block" at bounding box center [86, 335] width 128 height 17
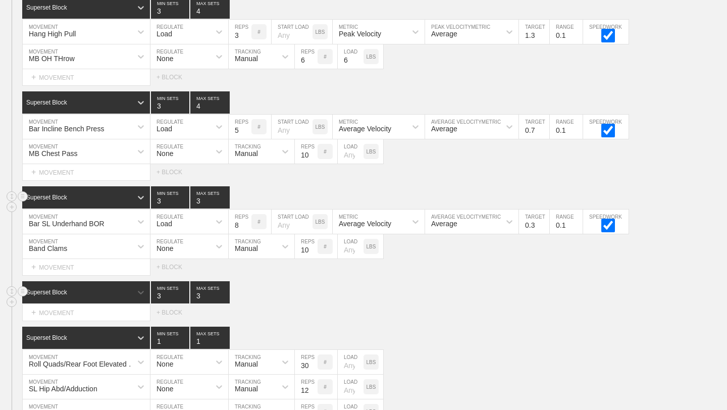
type input "3"
click at [223, 203] on input "3" at bounding box center [209, 197] width 39 height 22
click at [225, 109] on input "4" at bounding box center [209, 102] width 39 height 22
type input "3"
click at [226, 107] on input "3" at bounding box center [209, 102] width 39 height 22
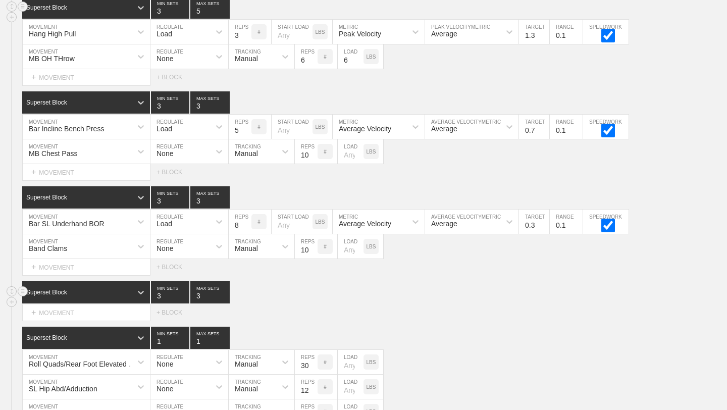
click at [224, 13] on input "5" at bounding box center [209, 7] width 39 height 22
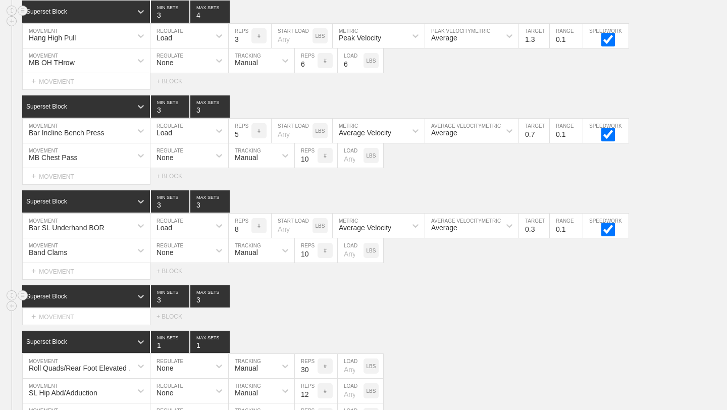
click at [228, 17] on input "4" at bounding box center [209, 12] width 39 height 22
type input "3"
click at [228, 17] on input "3" at bounding box center [209, 12] width 39 height 22
click at [410, 324] on div "SESSION 2 Superset Block 3 MIN SETS 3 MAX SETS DUPLICATE INSERT MOVEMENT AFTER …" at bounding box center [363, 266] width 727 height 554
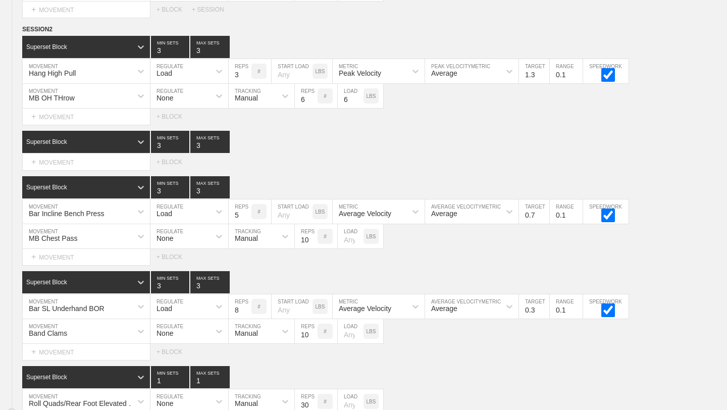
scroll to position [6523, 0]
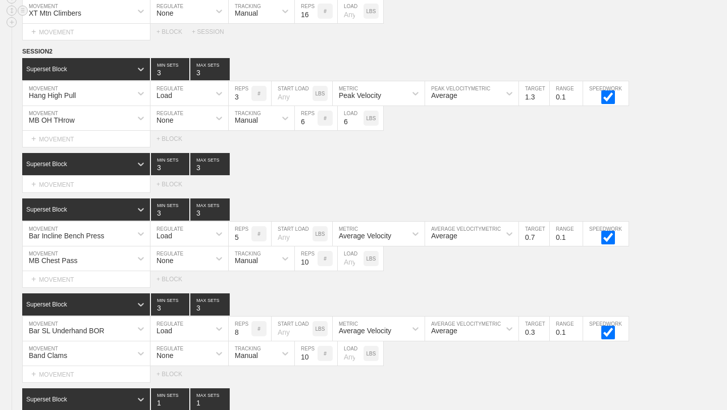
drag, startPoint x: 14, startPoint y: 295, endPoint x: 101, endPoint y: 3, distance: 305.0
click at [110, 185] on div "+ MOVEMENT" at bounding box center [86, 184] width 128 height 17
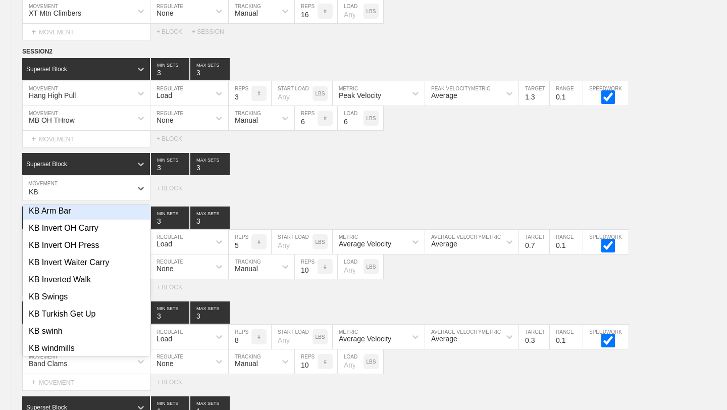
scroll to position [82, 0]
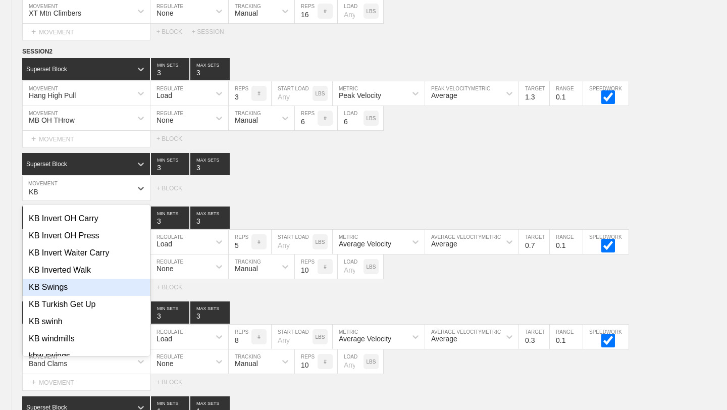
click at [69, 291] on div "KB Swings" at bounding box center [86, 287] width 127 height 17
type input "KB"
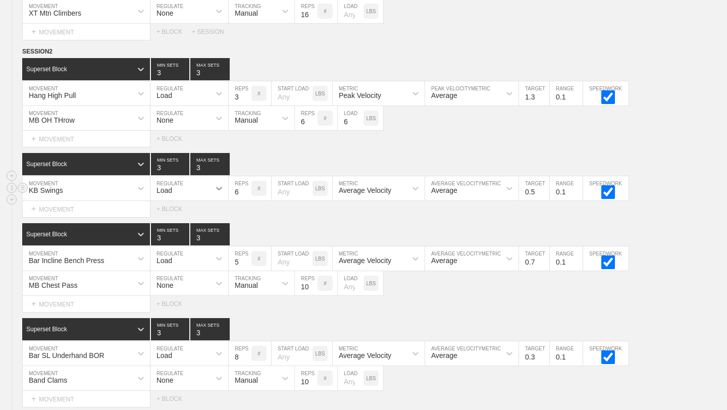
click at [220, 190] on icon at bounding box center [219, 188] width 10 height 10
click at [195, 219] on div "None" at bounding box center [189, 214] width 78 height 17
click at [288, 193] on div at bounding box center [285, 188] width 18 height 18
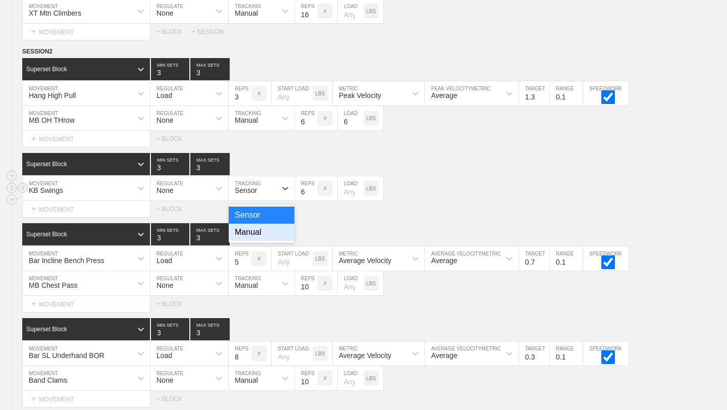
click at [263, 233] on div "Manual" at bounding box center [262, 232] width 66 height 17
click at [311, 188] on input "7" at bounding box center [306, 188] width 23 height 24
click at [311, 188] on input "8" at bounding box center [306, 188] width 23 height 24
click at [311, 188] on input "9" at bounding box center [306, 188] width 23 height 24
click at [311, 188] on input "10" at bounding box center [306, 188] width 23 height 24
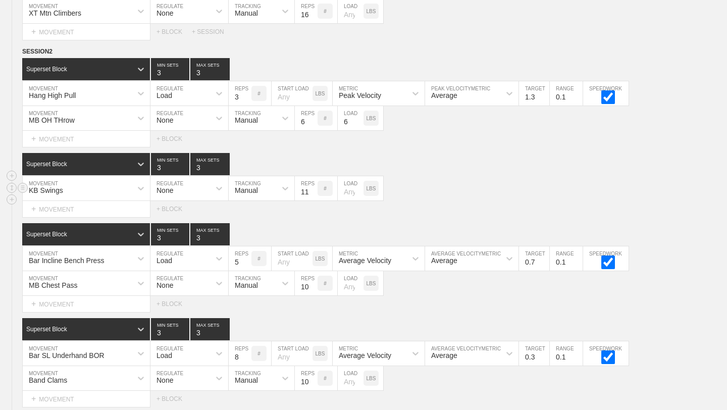
click at [311, 188] on input "11" at bounding box center [306, 188] width 23 height 24
click at [311, 188] on input "12" at bounding box center [306, 188] width 23 height 24
click at [311, 188] on input "13" at bounding box center [306, 188] width 23 height 24
click at [311, 188] on input "14" at bounding box center [306, 188] width 23 height 24
click at [311, 188] on input "15" at bounding box center [306, 188] width 23 height 24
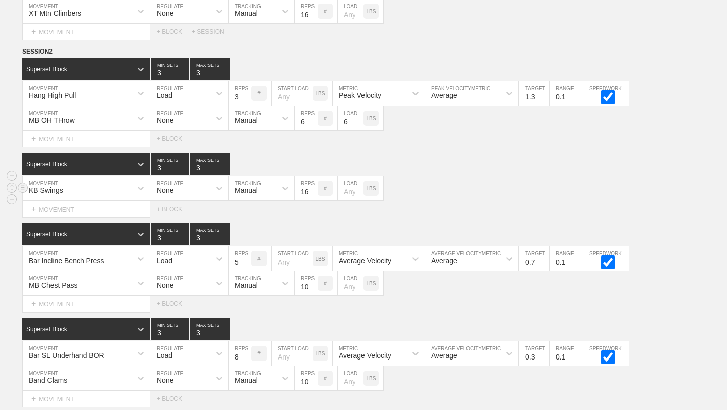
click at [311, 188] on input "16" at bounding box center [306, 188] width 23 height 24
click at [311, 188] on input "17" at bounding box center [306, 188] width 23 height 24
click at [311, 188] on input "18" at bounding box center [306, 188] width 23 height 24
click at [311, 188] on input "19" at bounding box center [306, 188] width 23 height 24
type input "20"
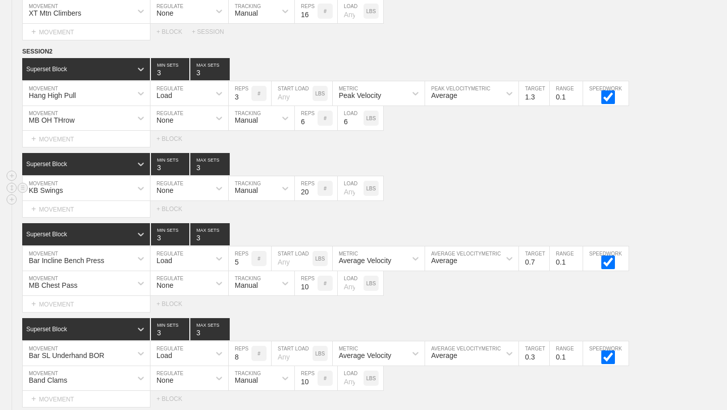
click at [311, 188] on input "20" at bounding box center [306, 188] width 23 height 24
click at [311, 218] on div "SESSION 2 Superset Block 3 MIN SETS 3 MAX SETS DUPLICATE INSERT MOVEMENT AFTER …" at bounding box center [363, 335] width 727 height 579
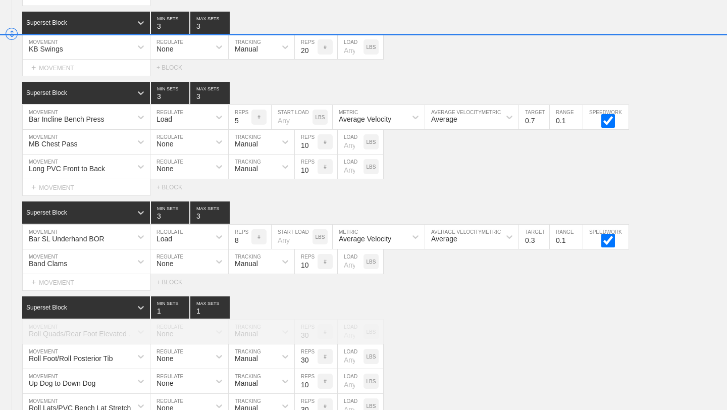
scroll to position [6681, 0]
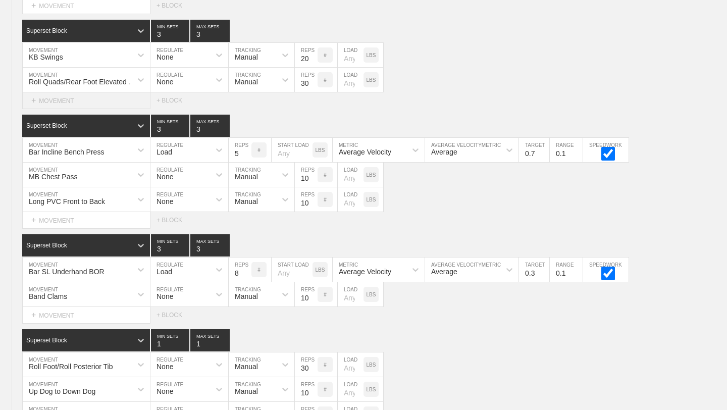
click at [51, 101] on div "+ MOVEMENT" at bounding box center [86, 100] width 128 height 17
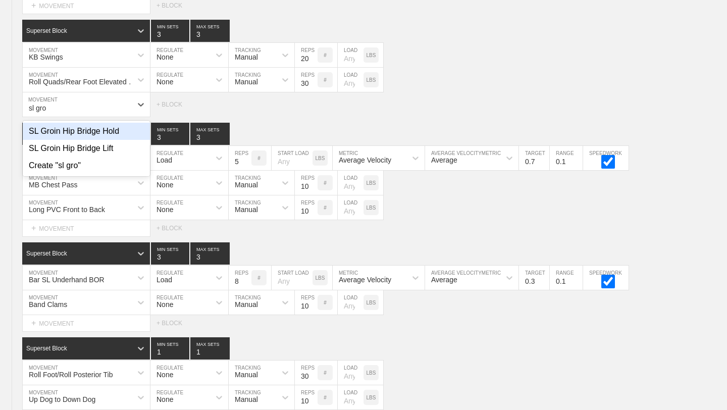
click at [76, 135] on div "SL Groin Hip Bridge Hold" at bounding box center [86, 131] width 127 height 17
type input "sl gro"
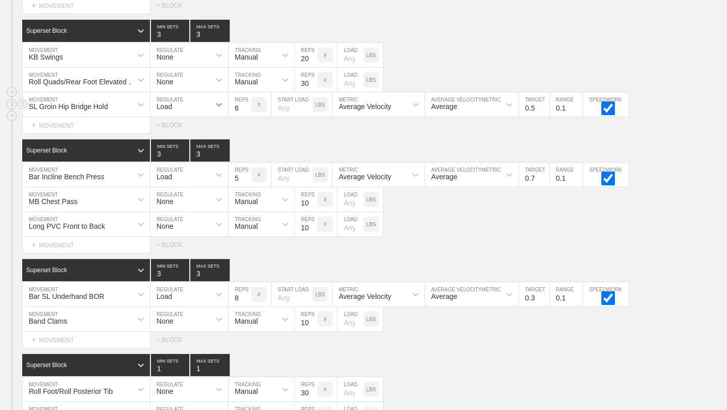
click at [222, 107] on icon at bounding box center [219, 104] width 10 height 10
click at [202, 132] on div "None" at bounding box center [189, 131] width 78 height 17
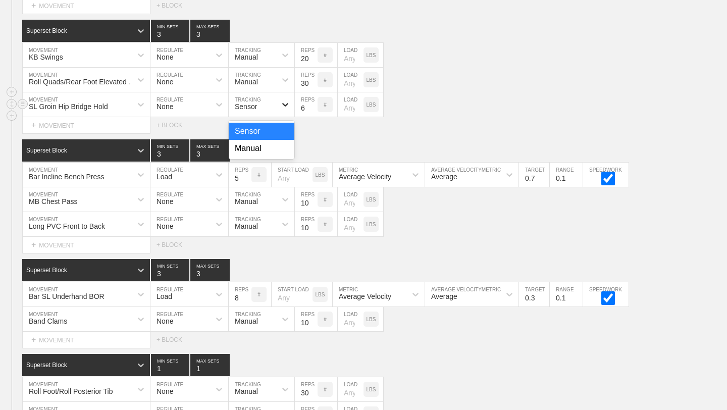
click at [288, 105] on icon at bounding box center [285, 104] width 10 height 10
click at [273, 144] on div "Manual" at bounding box center [262, 148] width 66 height 17
click at [141, 101] on icon at bounding box center [141, 104] width 10 height 10
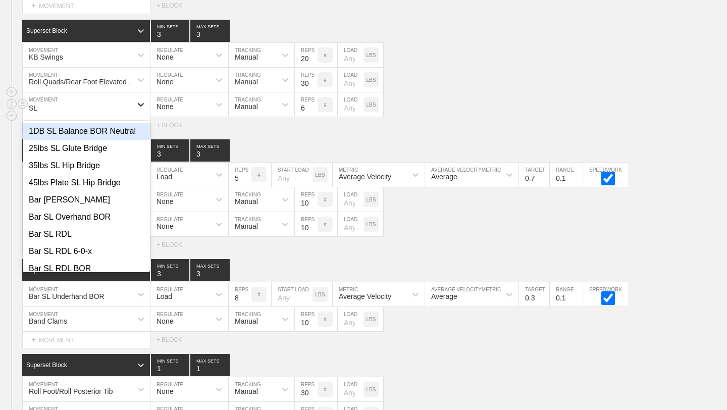
type input "SL g"
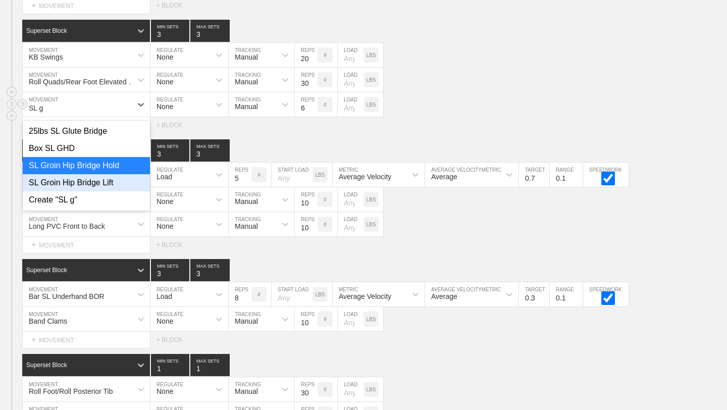
click at [115, 183] on div "SL Groin Hip Bridge Lift" at bounding box center [86, 182] width 127 height 17
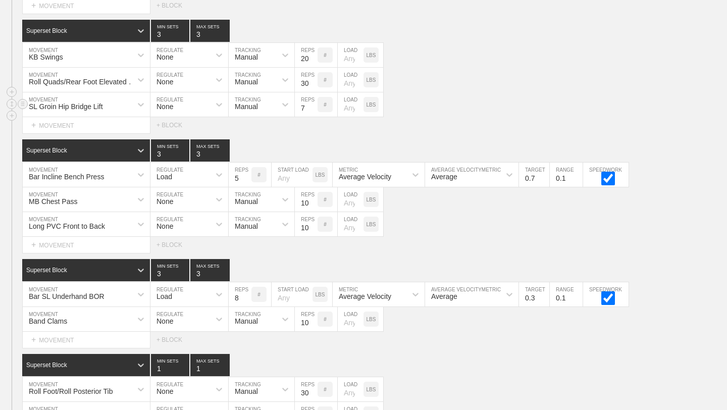
click at [314, 104] on input "7" at bounding box center [306, 104] width 23 height 24
click at [314, 104] on input "8" at bounding box center [306, 104] width 23 height 24
click at [314, 104] on input "9" at bounding box center [306, 104] width 23 height 24
click at [314, 104] on input "10" at bounding box center [306, 104] width 23 height 24
click at [314, 104] on input "11" at bounding box center [306, 104] width 23 height 24
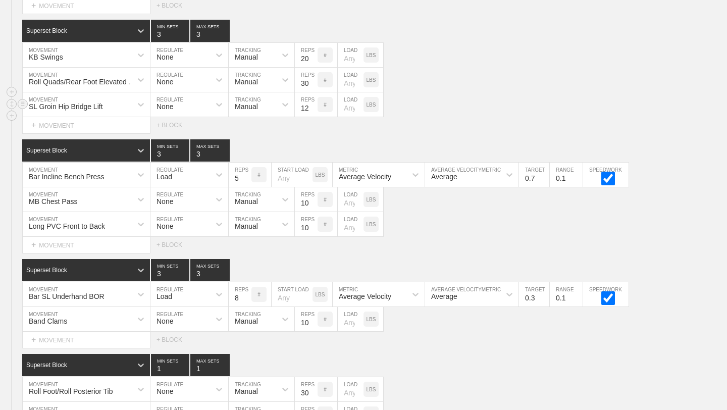
type input "12"
click at [314, 104] on input "12" at bounding box center [306, 104] width 23 height 24
click at [350, 141] on div "Superset Block 3 MIN SETS 3 MAX SETS" at bounding box center [374, 150] width 705 height 22
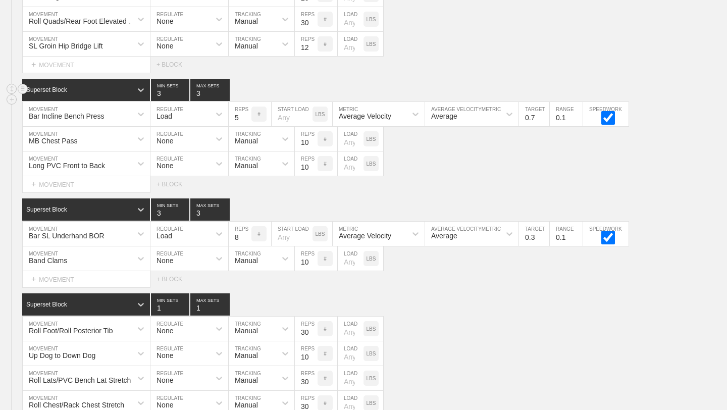
scroll to position [6743, 0]
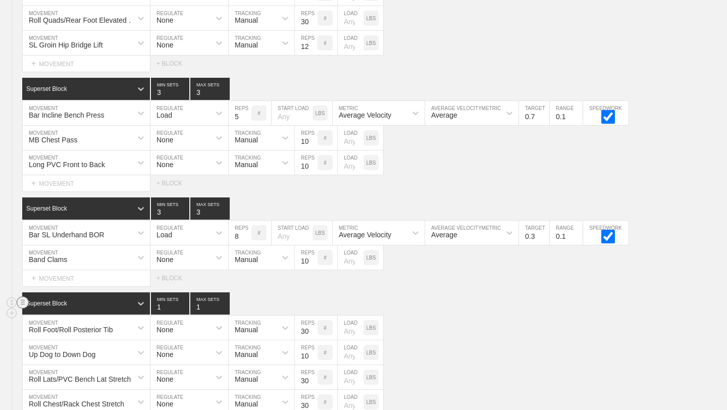
click at [21, 305] on circle at bounding box center [23, 303] width 12 height 12
click at [46, 324] on div "DELETE" at bounding box center [70, 323] width 81 height 15
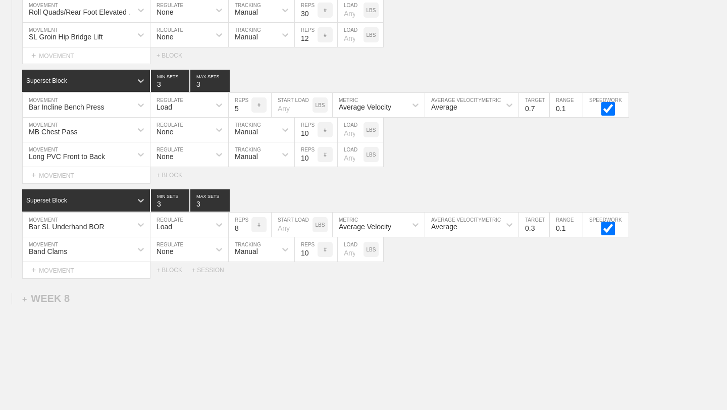
scroll to position [6749, 0]
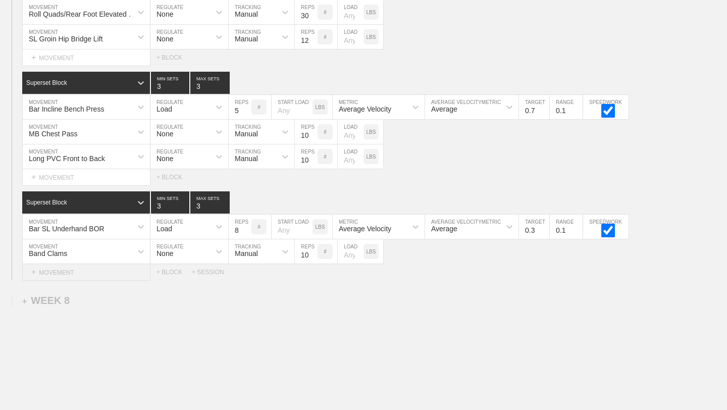
click at [47, 275] on div "+ MOVEMENT" at bounding box center [86, 272] width 128 height 17
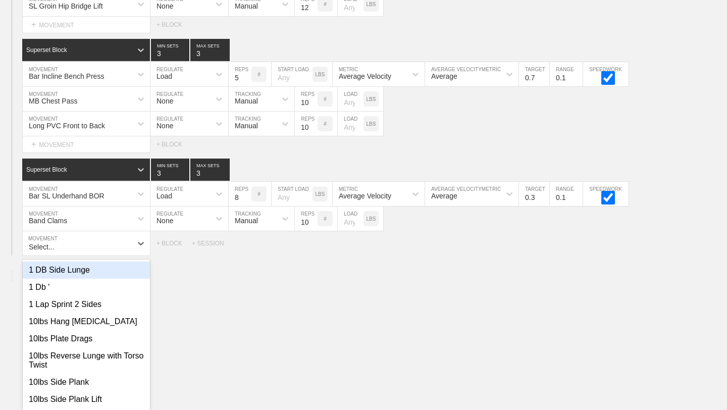
scroll to position [6786, 0]
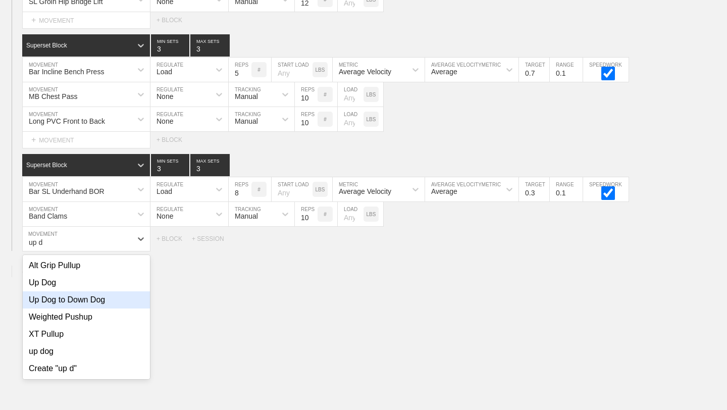
click at [45, 303] on div "Up Dog to Down Dog" at bounding box center [86, 299] width 127 height 17
type input "up d"
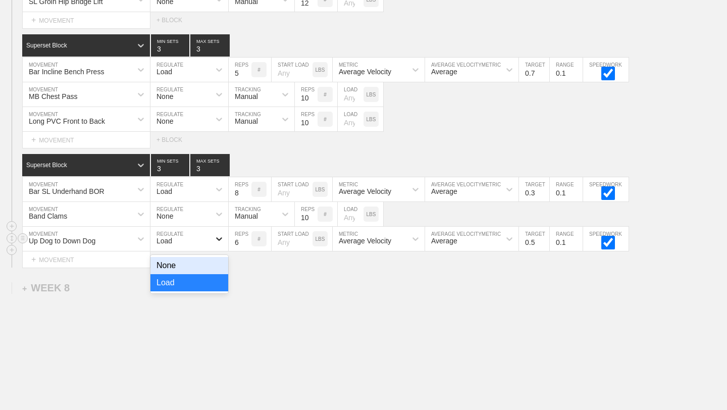
click at [221, 237] on icon at bounding box center [219, 239] width 6 height 4
click at [213, 269] on div "None" at bounding box center [189, 265] width 78 height 17
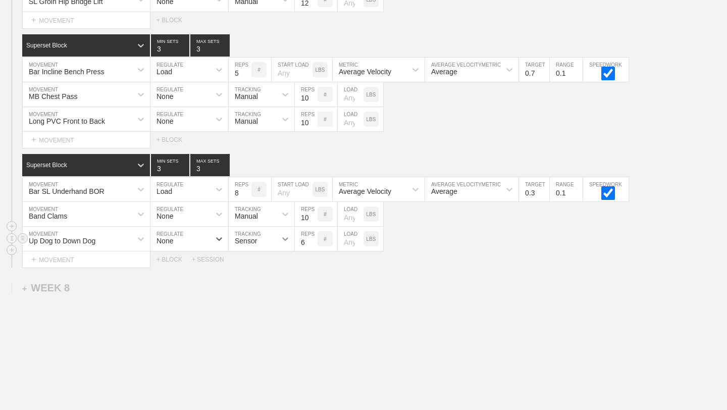
click at [286, 240] on icon at bounding box center [285, 239] width 10 height 10
click at [272, 281] on div "Manual" at bounding box center [262, 282] width 66 height 17
click at [311, 237] on input "7" at bounding box center [306, 239] width 23 height 24
click at [311, 237] on input "8" at bounding box center [306, 239] width 23 height 24
click at [311, 237] on input "9" at bounding box center [306, 239] width 23 height 24
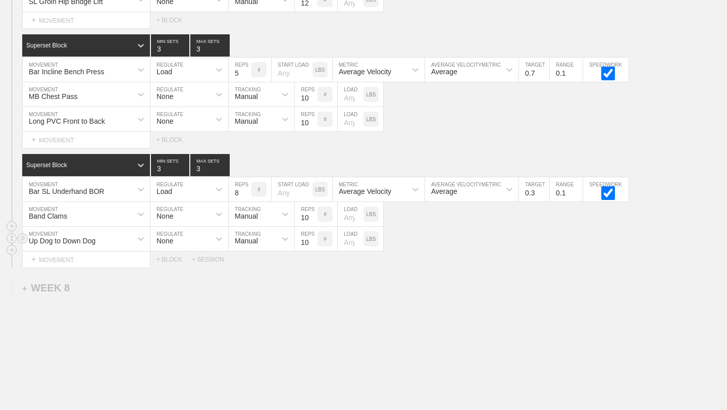
type input "10"
click at [311, 237] on input "10" at bounding box center [306, 239] width 23 height 24
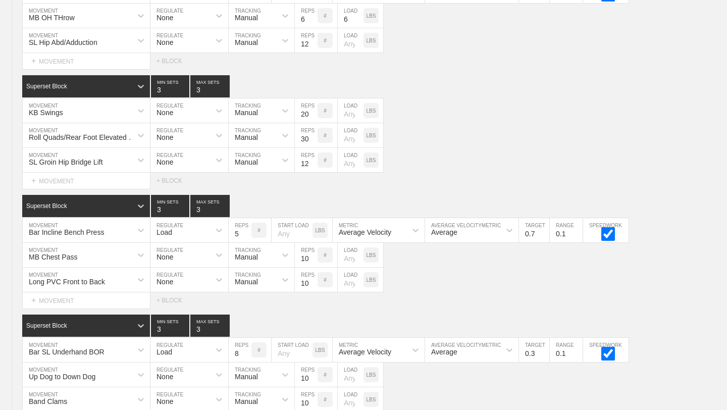
scroll to position [6571, 0]
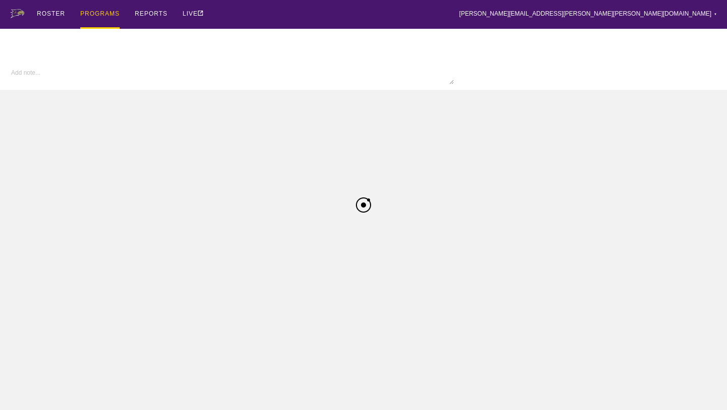
type textarea "x"
type input "Baseball FA25"
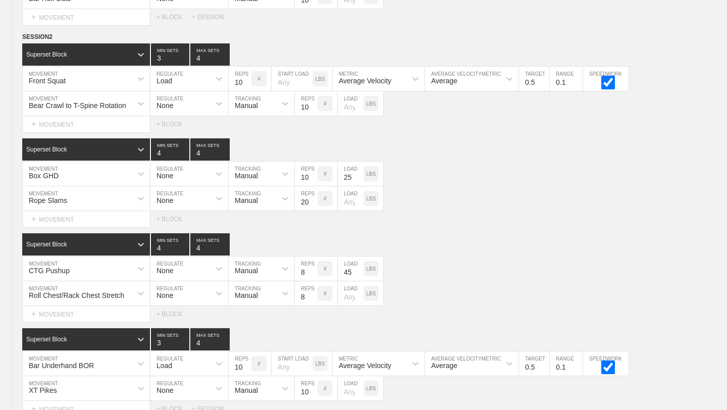
scroll to position [2638, 0]
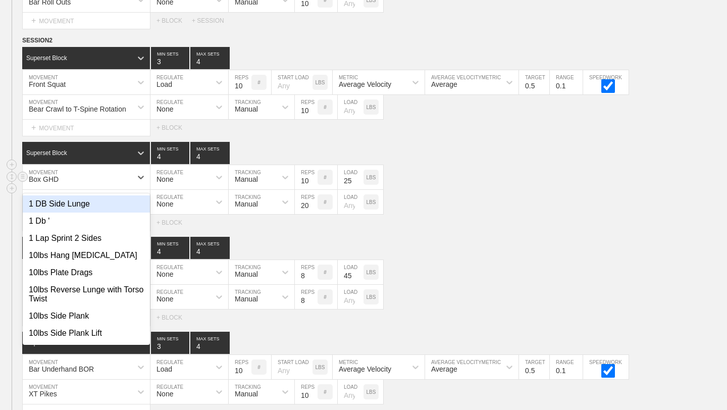
click at [70, 179] on div "Box GHD" at bounding box center [77, 177] width 109 height 17
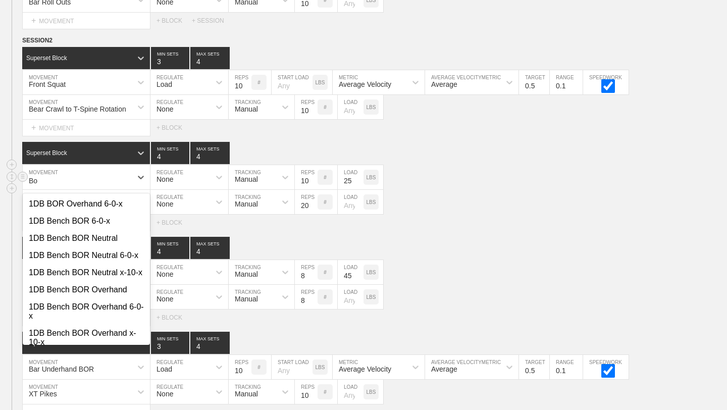
type input "B"
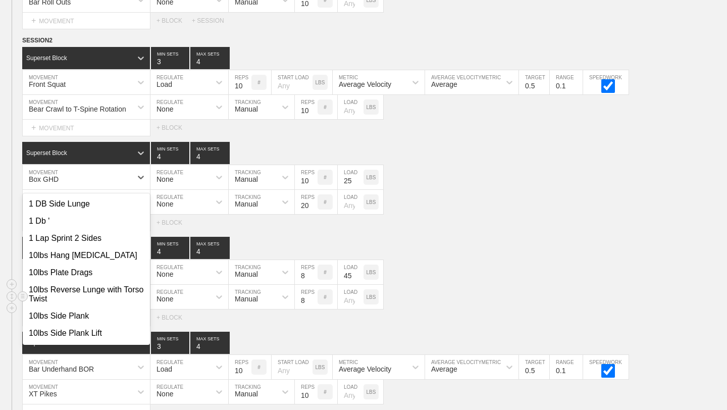
click at [480, 285] on div "Roll Chest/Rack Chest Stretch MOVEMENT None REGULATE Manual TRACKING 8 REPS # L…" at bounding box center [363, 297] width 727 height 25
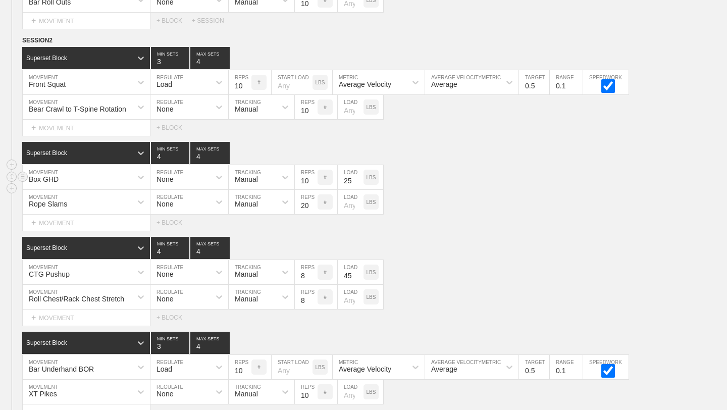
click at [82, 180] on div "Box GHD" at bounding box center [77, 177] width 109 height 17
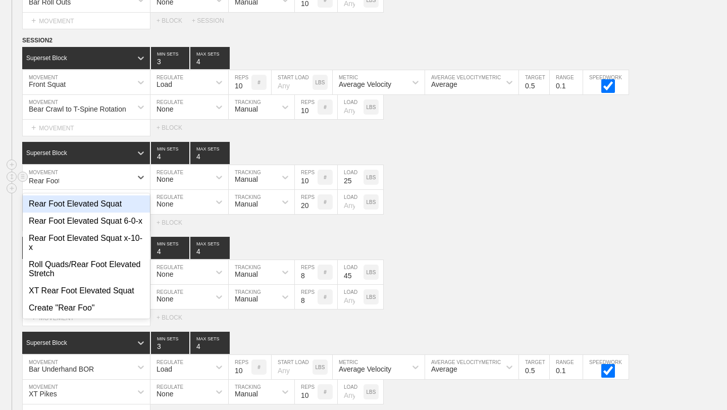
type input "Rear Foot"
click at [91, 203] on div "Rear Foot Elevated Squat" at bounding box center [86, 203] width 127 height 17
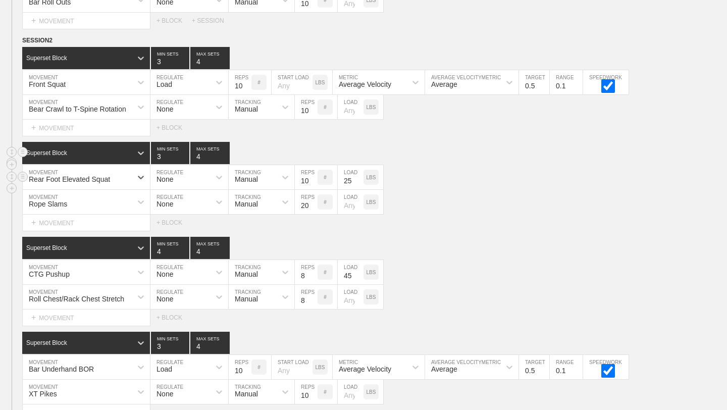
type input "3"
click at [185, 157] on input "3" at bounding box center [170, 153] width 38 height 22
click at [221, 181] on icon at bounding box center [219, 177] width 10 height 10
click at [178, 223] on div "Load" at bounding box center [189, 221] width 78 height 17
click at [607, 183] on input "checkbox" at bounding box center [608, 181] width 38 height 14
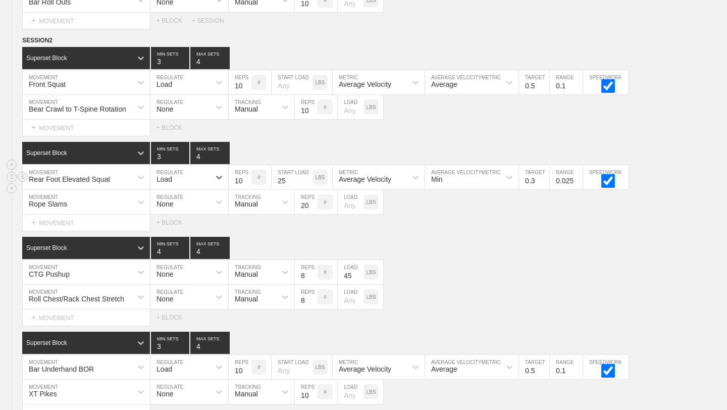
checkbox input "true"
click at [543, 179] on input "0.4" at bounding box center [534, 177] width 30 height 24
type input "0.5"
click at [543, 179] on input "0.5" at bounding box center [534, 177] width 30 height 24
click at [247, 177] on input "11" at bounding box center [240, 177] width 23 height 24
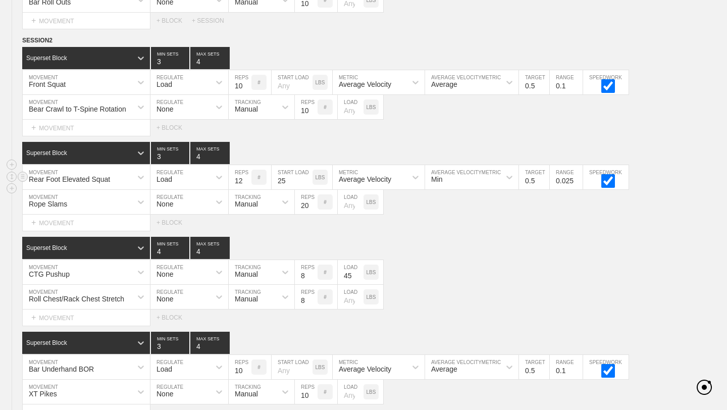
click at [247, 177] on input "12" at bounding box center [240, 177] width 23 height 24
click at [247, 177] on input "13" at bounding box center [240, 177] width 23 height 24
click at [247, 177] on input "14" at bounding box center [240, 177] width 23 height 24
click at [247, 177] on input "15" at bounding box center [240, 177] width 23 height 24
type input "16"
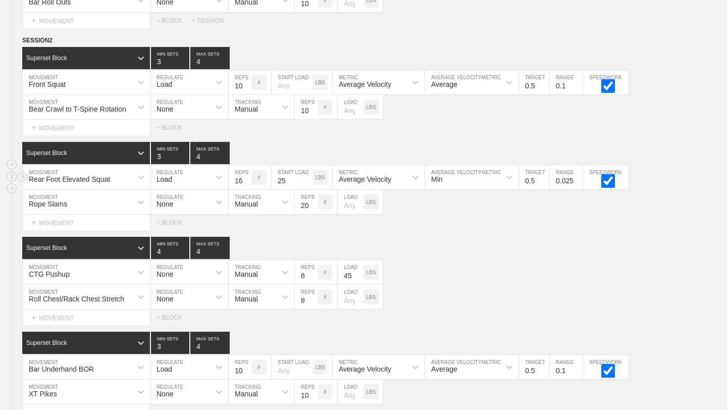
click at [247, 177] on input "16" at bounding box center [240, 177] width 23 height 24
click at [331, 229] on div "Select... MOVEMENT + MOVEMENT + BLOCK" at bounding box center [363, 223] width 727 height 16
click at [291, 178] on input "25" at bounding box center [292, 177] width 41 height 24
click at [469, 227] on div "Select... MOVEMENT + MOVEMENT + BLOCK" at bounding box center [363, 223] width 727 height 16
click at [578, 178] on input "0.125" at bounding box center [566, 177] width 33 height 24
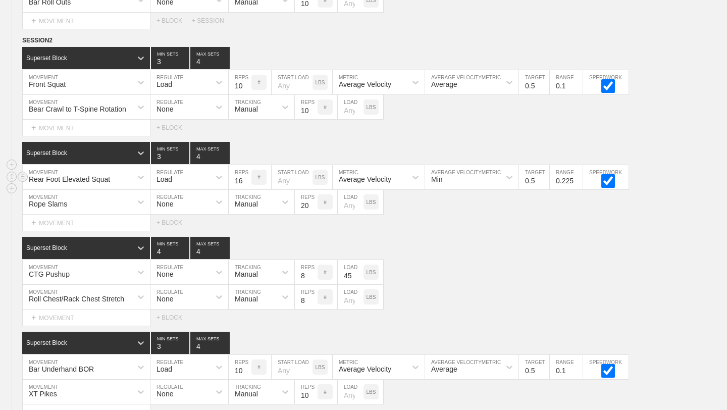
click at [578, 178] on input "0.225" at bounding box center [566, 177] width 33 height 24
click at [578, 178] on input "0.325" at bounding box center [566, 177] width 33 height 24
click at [578, 178] on input "0.425" at bounding box center [566, 177] width 33 height 24
click at [578, 178] on input "0.525" at bounding box center [566, 177] width 33 height 24
click at [578, 178] on input "0.625" at bounding box center [566, 177] width 33 height 24
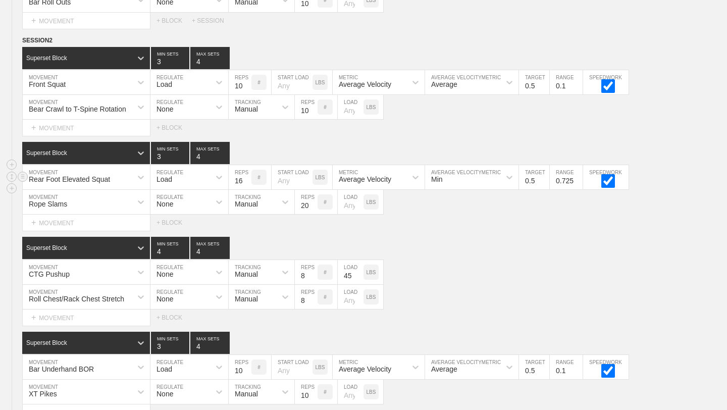
click at [578, 178] on input "0.725" at bounding box center [566, 177] width 33 height 24
click at [578, 178] on input "0.825" at bounding box center [566, 177] width 33 height 24
click at [578, 178] on input "0.925" at bounding box center [566, 177] width 33 height 24
click at [578, 178] on input "1.025" at bounding box center [566, 177] width 33 height 24
click at [578, 184] on input "0.925" at bounding box center [566, 177] width 33 height 24
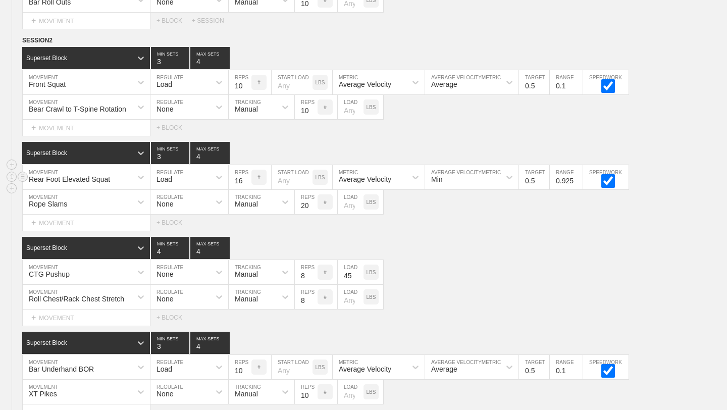
click at [571, 179] on input "0.925" at bounding box center [566, 177] width 33 height 24
type input "0.1"
click at [564, 248] on div "Superset Block 4 MIN SETS 4 MAX SETS" at bounding box center [374, 248] width 705 height 22
click at [513, 179] on icon at bounding box center [509, 177] width 10 height 10
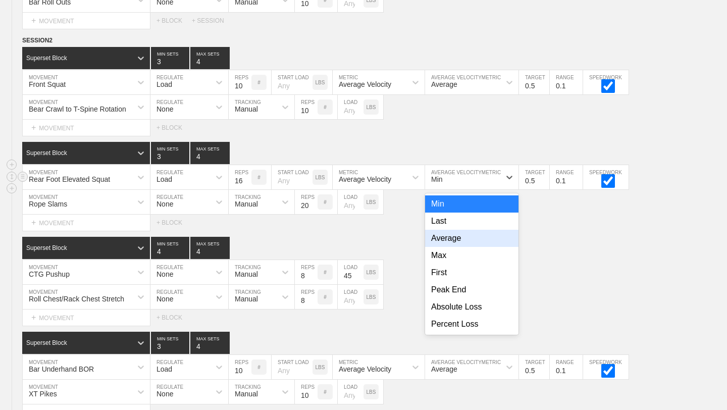
click at [457, 239] on div "Average" at bounding box center [471, 238] width 93 height 17
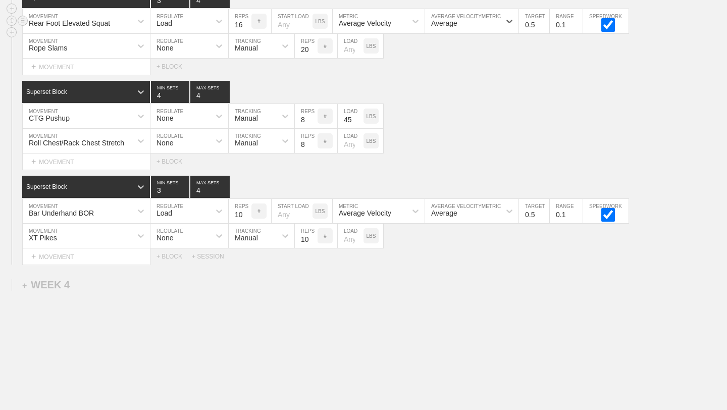
scroll to position [2773, 0]
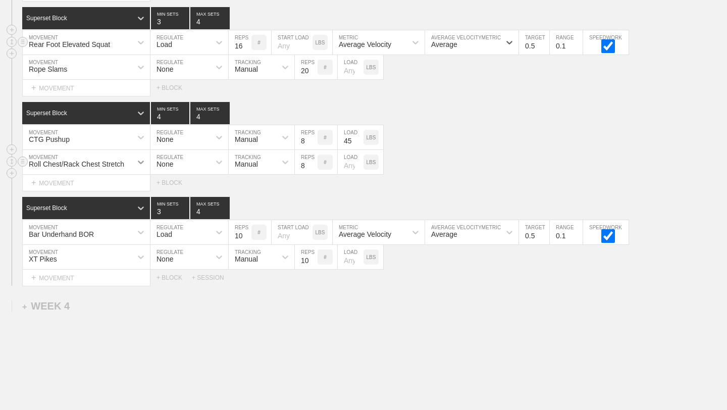
click at [141, 158] on icon at bounding box center [141, 162] width 10 height 10
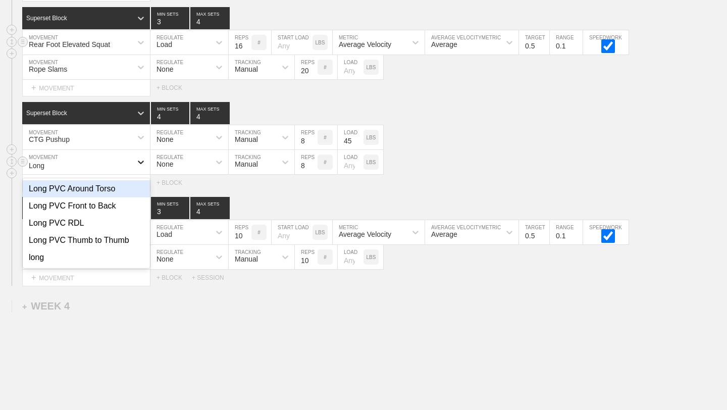
type input "Long"
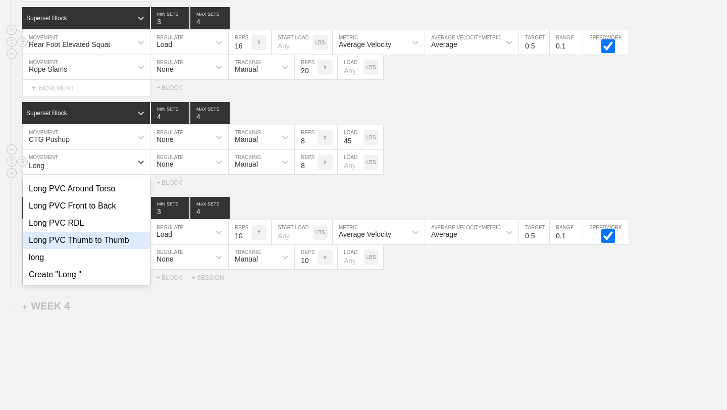
click at [95, 238] on div "Long PVC Thumb to Thumb" at bounding box center [86, 240] width 127 height 17
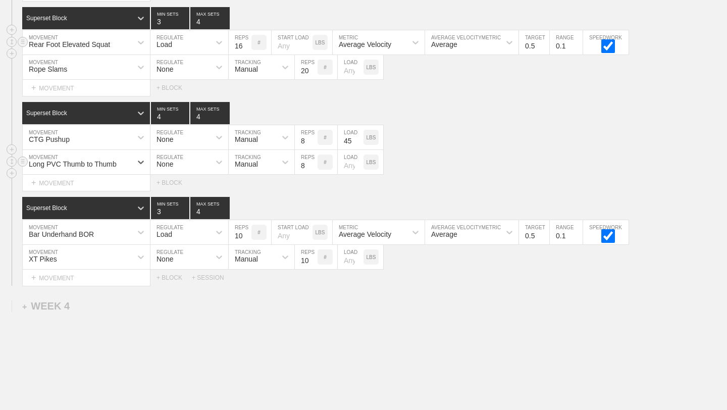
click at [331, 191] on div "SESSION 2 Superset Block 3 MIN SETS 4 MAX SETS DUPLICATE INSERT MOVEMENT AFTER …" at bounding box center [363, 93] width 727 height 385
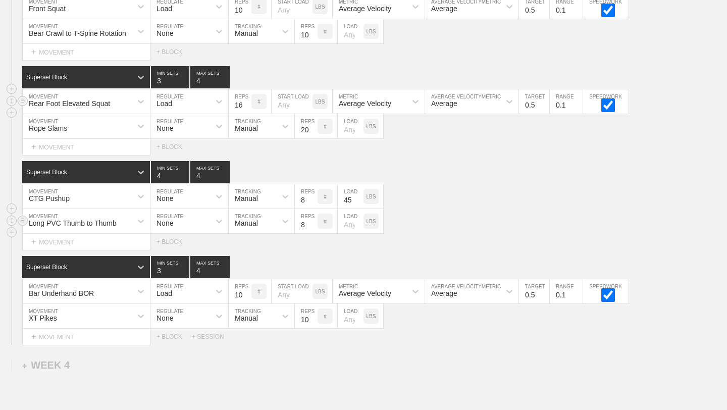
scroll to position [2710, 0]
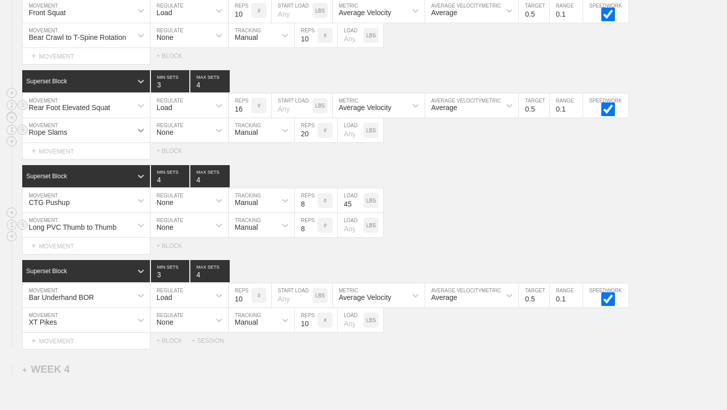
click at [139, 124] on div at bounding box center [141, 130] width 18 height 18
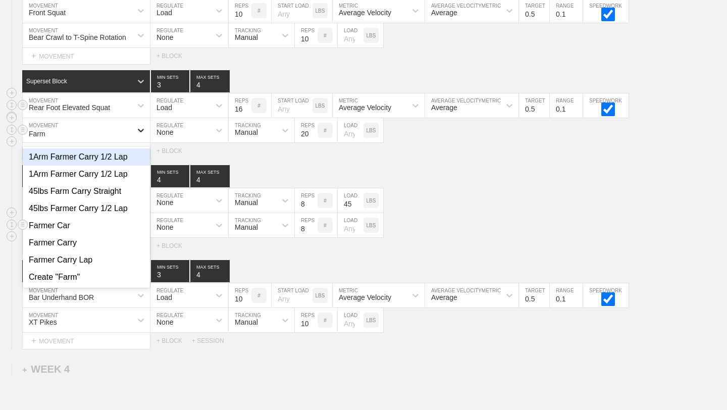
type input "Farme"
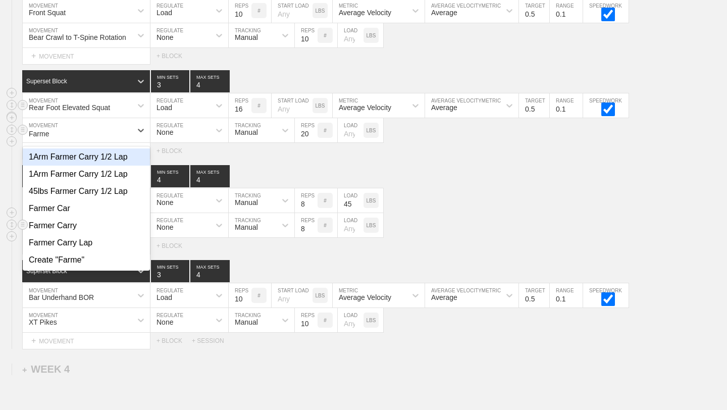
click at [133, 162] on div "1Arm Farmer Carry 1/2 Lap" at bounding box center [86, 156] width 127 height 17
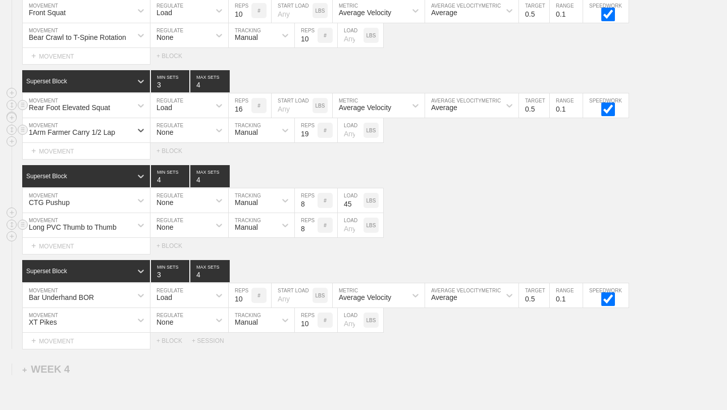
click at [313, 135] on input "19" at bounding box center [306, 130] width 23 height 24
click at [313, 135] on input "18" at bounding box center [306, 130] width 23 height 24
click at [313, 135] on input "17" at bounding box center [306, 130] width 23 height 24
click at [313, 135] on input "16" at bounding box center [306, 130] width 23 height 24
click at [313, 135] on input "15" at bounding box center [306, 130] width 23 height 24
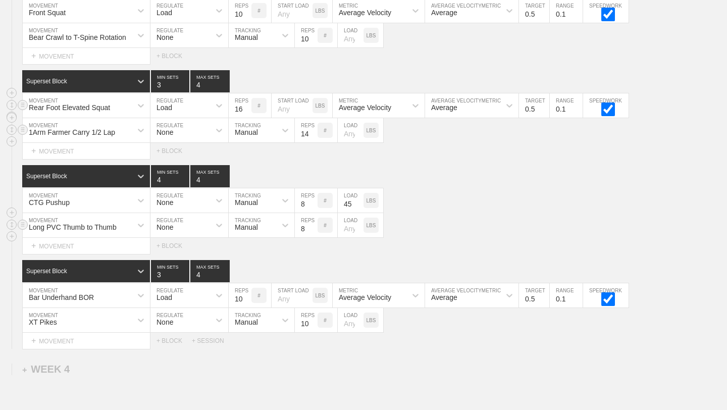
click at [313, 135] on input "14" at bounding box center [306, 130] width 23 height 24
click at [313, 135] on input "13" at bounding box center [306, 130] width 23 height 24
click at [313, 135] on input "12" at bounding box center [306, 130] width 23 height 24
click at [313, 135] on input "11" at bounding box center [306, 130] width 23 height 24
click at [313, 135] on input "10" at bounding box center [306, 130] width 23 height 24
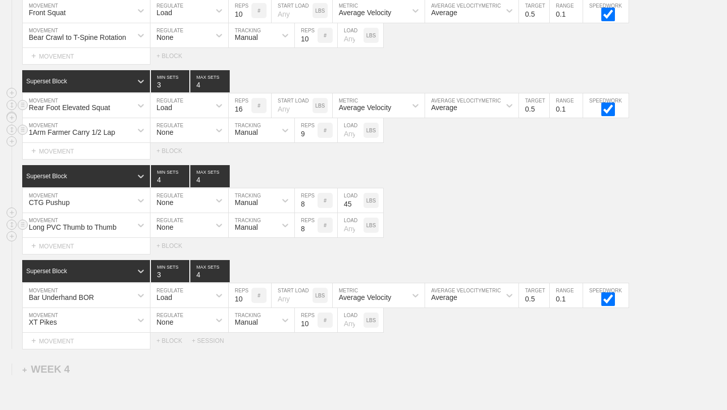
click at [313, 135] on input "9" at bounding box center [306, 130] width 23 height 24
click at [313, 135] on input "8" at bounding box center [306, 130] width 23 height 24
click at [313, 137] on input "7" at bounding box center [306, 130] width 23 height 24
click at [313, 137] on input "6" at bounding box center [306, 130] width 23 height 24
click at [313, 137] on input "5" at bounding box center [306, 130] width 23 height 24
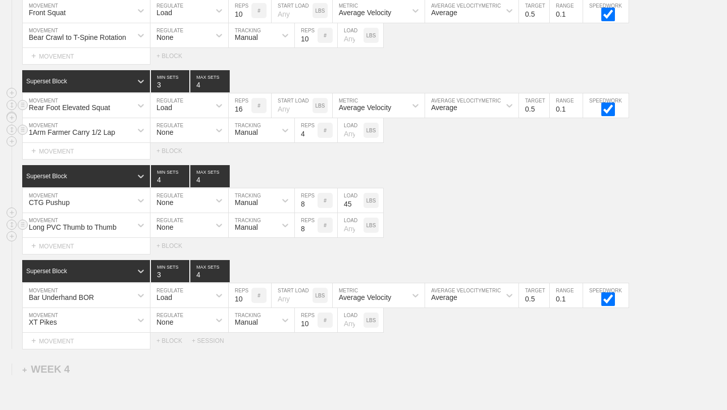
click at [313, 137] on input "4" at bounding box center [306, 130] width 23 height 24
click at [313, 137] on input "3" at bounding box center [306, 130] width 23 height 24
click at [312, 136] on input "2" at bounding box center [306, 130] width 23 height 24
type input "1"
click at [312, 136] on input "1" at bounding box center [306, 130] width 23 height 24
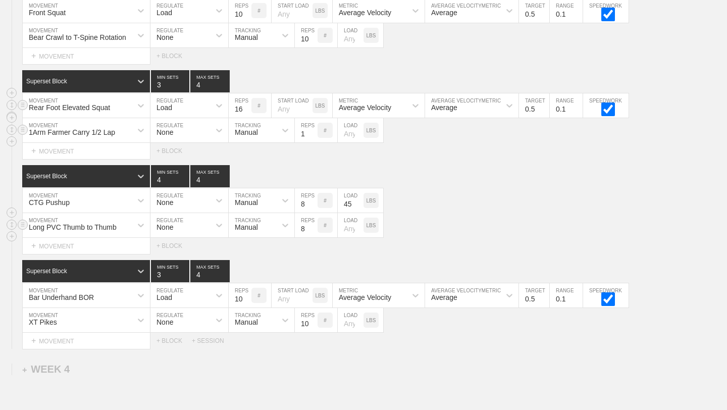
click at [348, 132] on input "number" at bounding box center [351, 130] width 26 height 24
type input "45"
click at [367, 157] on div "Select... MOVEMENT + MOVEMENT + BLOCK" at bounding box center [363, 151] width 727 height 16
click at [490, 203] on div "CTG Pushup MOVEMENT None REGULATE Manual TRACKING 8 REPS # 45 LOAD LBS" at bounding box center [363, 200] width 727 height 25
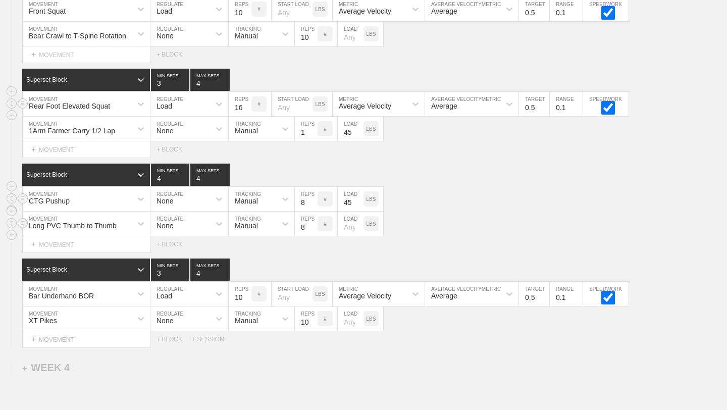
scroll to position [2715, 0]
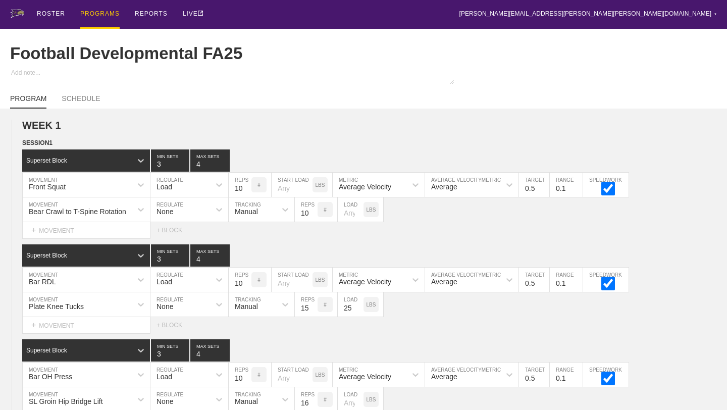
scroll to position [1299, 0]
